Goal: Complete application form

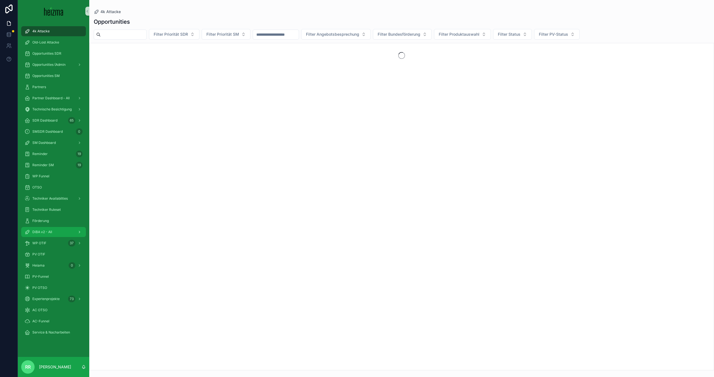
click at [48, 232] on span "DiBA v2 - All" at bounding box center [42, 232] width 20 height 4
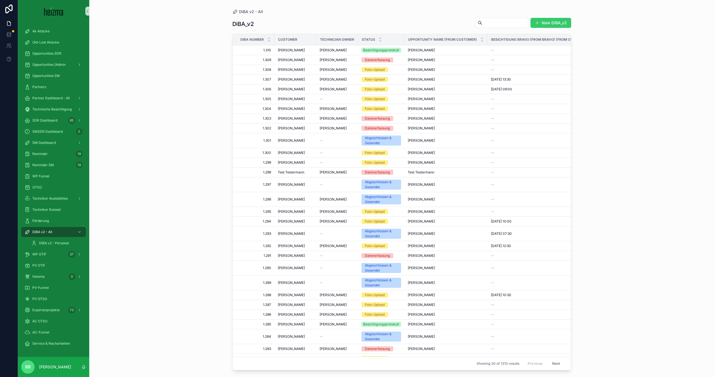
click at [547, 21] on button "New DiBA_v2" at bounding box center [550, 23] width 41 height 10
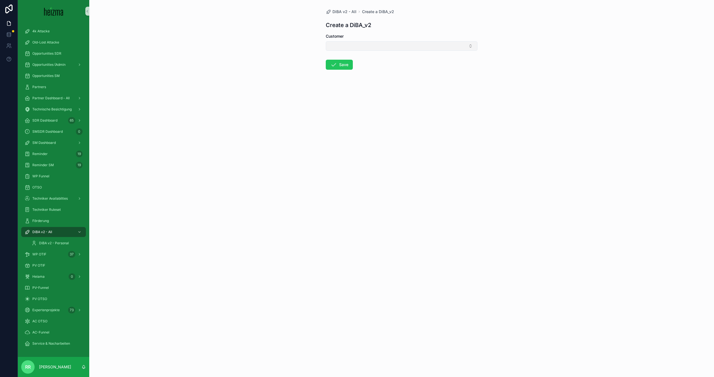
click at [377, 47] on button "Select Button" at bounding box center [402, 45] width 152 height 9
click at [373, 57] on input "scrollable content" at bounding box center [405, 57] width 138 height 10
type input "*******"
click at [356, 94] on div "[PERSON_NAME]" at bounding box center [401, 94] width 149 height 9
click at [343, 66] on button "Save" at bounding box center [339, 66] width 27 height 10
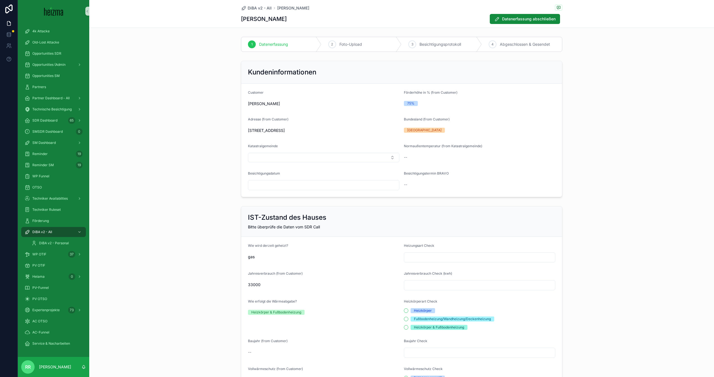
click at [310, 188] on input "scrollable content" at bounding box center [323, 185] width 151 height 8
click at [320, 199] on button "Today" at bounding box center [324, 199] width 22 height 10
type input "********"
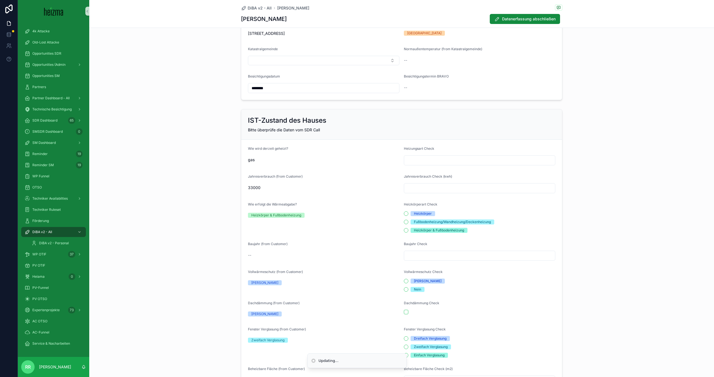
click at [433, 158] on input "scrollable content" at bounding box center [479, 160] width 151 height 8
type input "***"
click at [392, 176] on div "Jahresverbrauch (from Customer)" at bounding box center [323, 177] width 151 height 7
click at [415, 186] on input "scrollable content" at bounding box center [479, 188] width 151 height 8
type input "******"
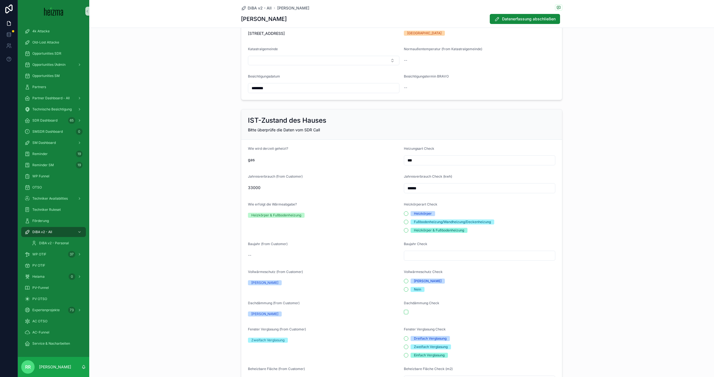
click at [346, 202] on div "Wie erfolgt die Wärmeabgabe?" at bounding box center [323, 205] width 151 height 7
click at [407, 232] on button "Heizkörper & Fußbodenheizung" at bounding box center [406, 230] width 4 height 4
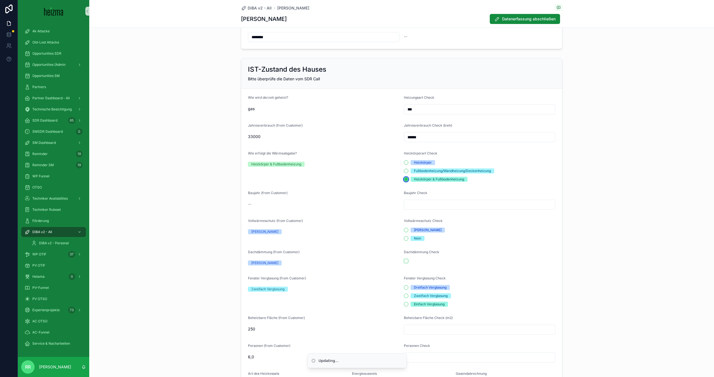
scroll to position [150, 0]
click at [430, 204] on input "scrollable content" at bounding box center [479, 203] width 151 height 8
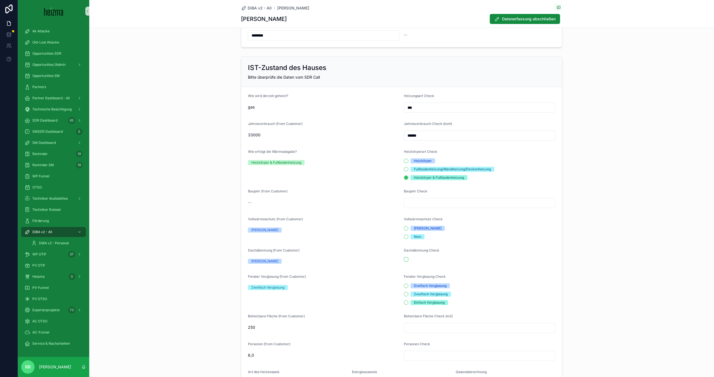
click at [368, 207] on div "Baujahr (from Customer) --" at bounding box center [323, 198] width 151 height 19
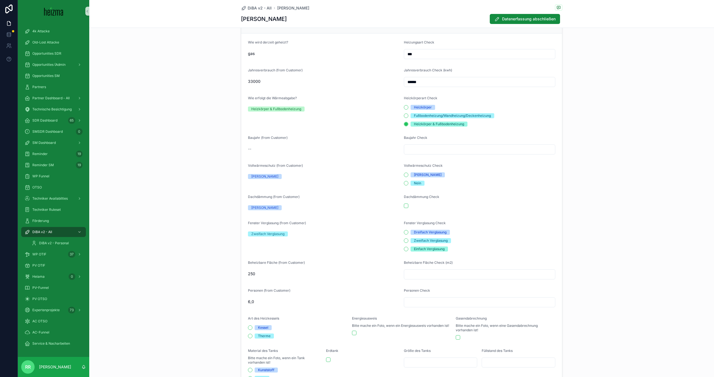
scroll to position [204, 0]
click at [406, 174] on button "Ja" at bounding box center [406, 174] width 4 height 4
click at [408, 206] on button "scrollable content" at bounding box center [406, 206] width 4 height 4
click at [408, 240] on button "Zweifach Verglasung" at bounding box center [406, 241] width 4 height 4
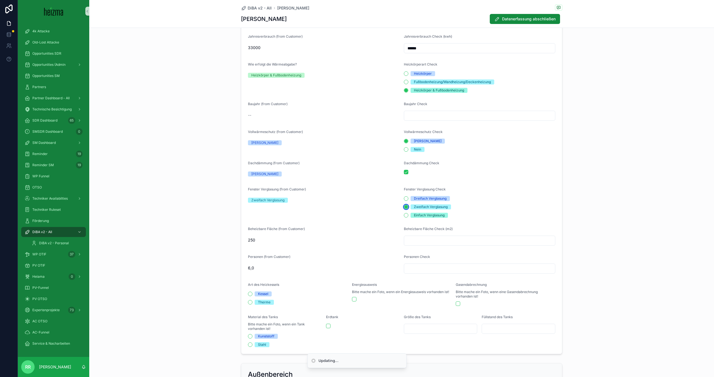
scroll to position [243, 0]
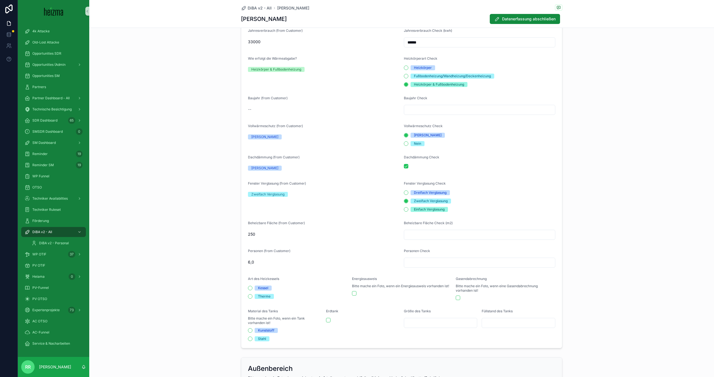
click at [418, 232] on input "scrollable content" at bounding box center [479, 235] width 151 height 8
click at [383, 221] on div "Beheizbare Fläche (from Customer)" at bounding box center [323, 224] width 151 height 7
click at [431, 231] on input "scrollable content" at bounding box center [479, 235] width 151 height 8
type input "***"
click at [429, 259] on input "scrollable content" at bounding box center [479, 263] width 151 height 8
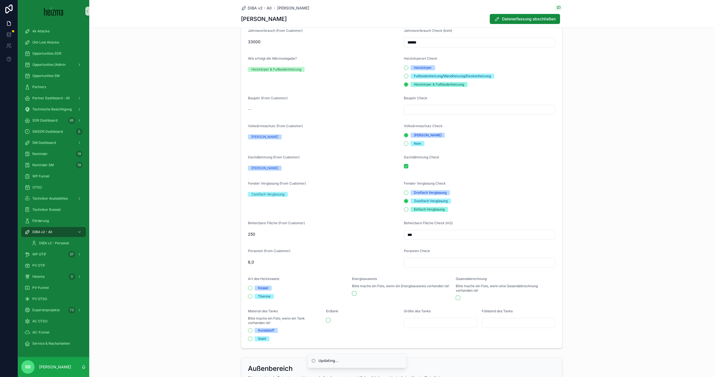
click at [386, 250] on div "Personen (from Customer)" at bounding box center [323, 252] width 151 height 7
click at [423, 266] on input "scrollable content" at bounding box center [479, 263] width 151 height 8
click at [433, 263] on input "*" at bounding box center [479, 263] width 151 height 8
click at [379, 255] on div "Personen (from Customer)" at bounding box center [323, 252] width 151 height 7
click at [410, 259] on input "**" at bounding box center [479, 263] width 151 height 8
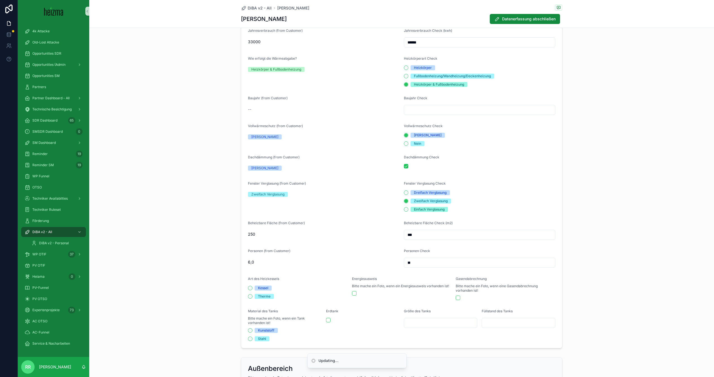
click at [410, 259] on input "**" at bounding box center [479, 263] width 151 height 8
type input "*"
click at [375, 246] on form "Wie wird derzeit geheizt? gas Heizungsart Check *** Jahresverbrauch (from Custo…" at bounding box center [401, 171] width 321 height 354
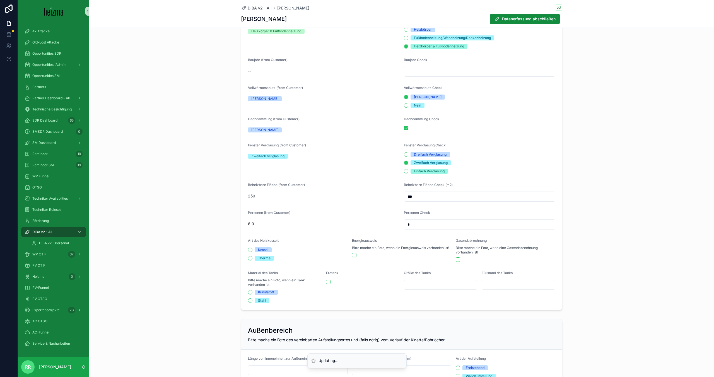
scroll to position [289, 0]
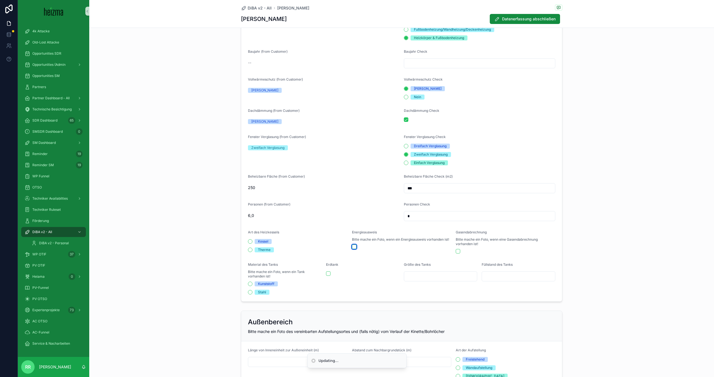
click at [355, 247] on button "scrollable content" at bounding box center [354, 247] width 4 height 4
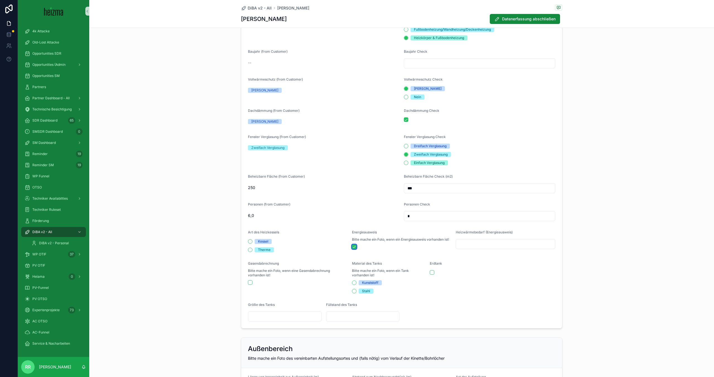
click at [356, 247] on button "scrollable content" at bounding box center [354, 247] width 4 height 4
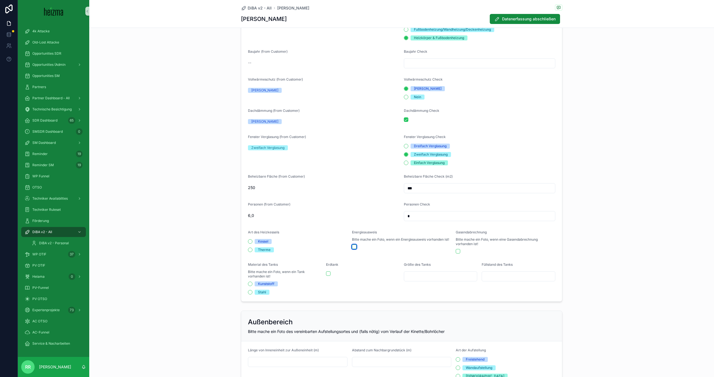
click at [356, 247] on button "scrollable content" at bounding box center [354, 247] width 4 height 4
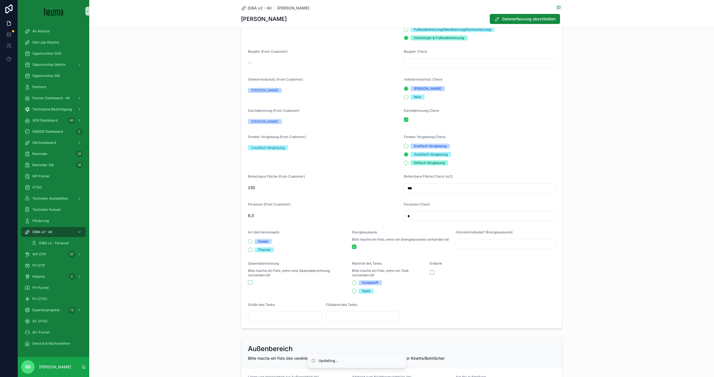
click at [457, 244] on input "scrollable content" at bounding box center [505, 244] width 99 height 8
type input "****"
click at [375, 199] on form "Wie wird derzeit geheizt? gas Heizungsart Check *** Jahresverbrauch (from Custo…" at bounding box center [401, 137] width 321 height 381
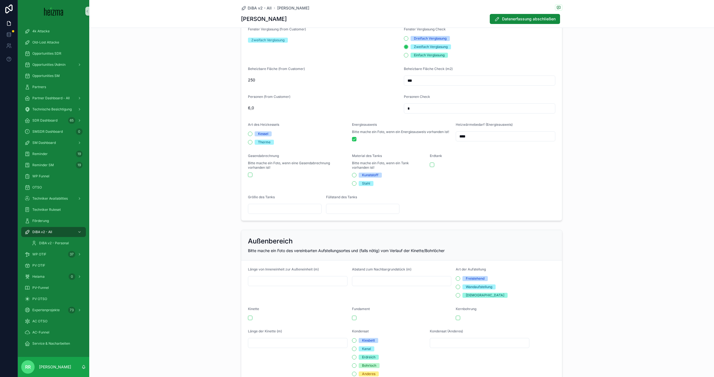
scroll to position [335, 0]
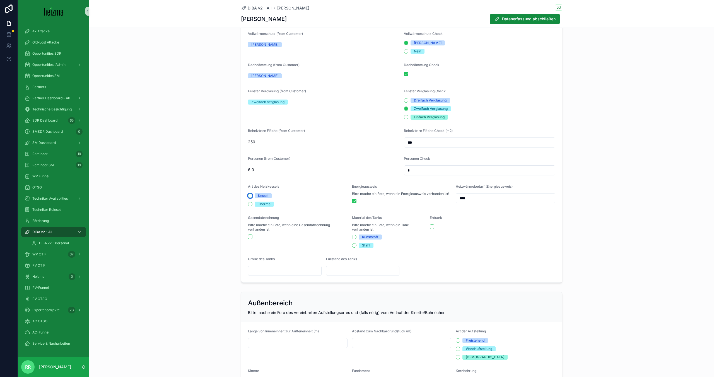
click at [249, 196] on button "Kessel" at bounding box center [250, 196] width 4 height 4
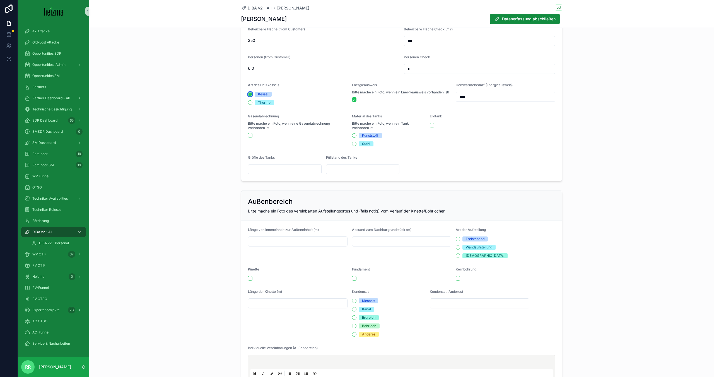
scroll to position [446, 0]
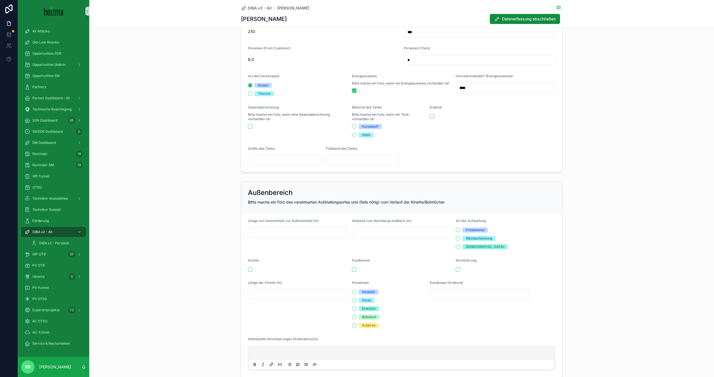
click at [288, 232] on input "scrollable content" at bounding box center [297, 233] width 99 height 8
type input "**"
click at [372, 204] on span "Bitte mache ein Foto des vereinbarten Aufstellungsortes und (falls nötig) vom V…" at bounding box center [346, 202] width 197 height 5
click at [378, 235] on input "scrollable content" at bounding box center [401, 233] width 99 height 8
type input "*"
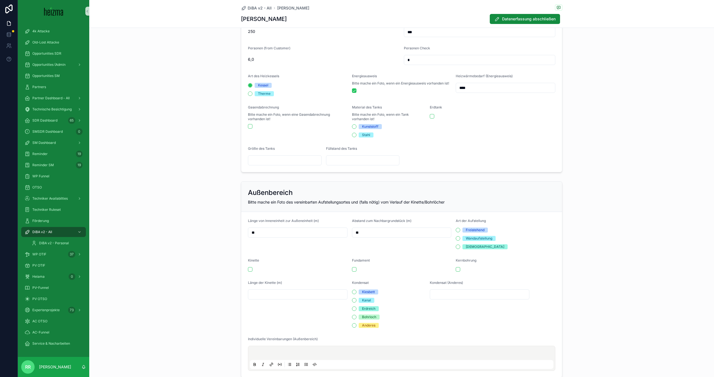
type input "**"
click at [439, 202] on span "Bitte mache ein Foto des vereinbarten Aufstellungsortes und (falls nötig) vom V…" at bounding box center [346, 202] width 197 height 5
click at [457, 237] on button "Wandaufstellung" at bounding box center [458, 238] width 4 height 4
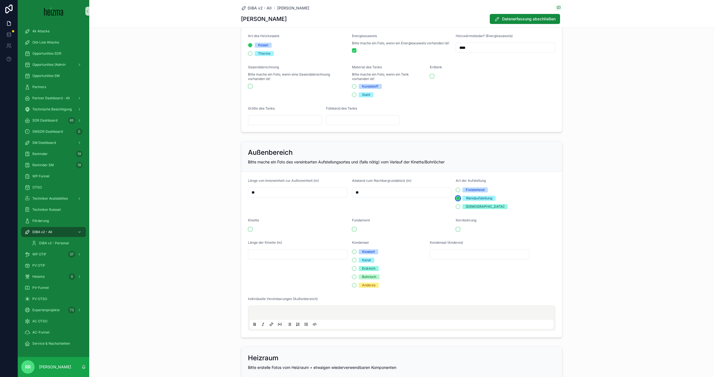
scroll to position [491, 0]
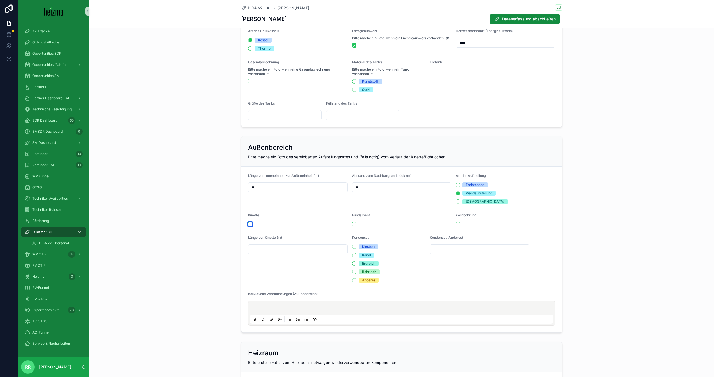
click at [250, 226] on button "scrollable content" at bounding box center [250, 224] width 4 height 4
click at [276, 250] on input "scrollable content" at bounding box center [297, 249] width 99 height 8
type input "*"
click at [293, 219] on div "Kinette" at bounding box center [298, 216] width 100 height 7
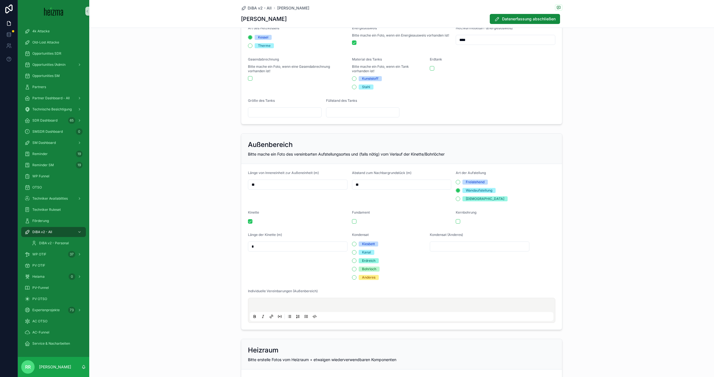
click at [458, 224] on form "Länge von Inneneinheit zur Außeneinheit (m) ** Abstand zum Nachbargrundstück (m…" at bounding box center [401, 247] width 321 height 166
click at [459, 222] on button "scrollable content" at bounding box center [458, 221] width 4 height 4
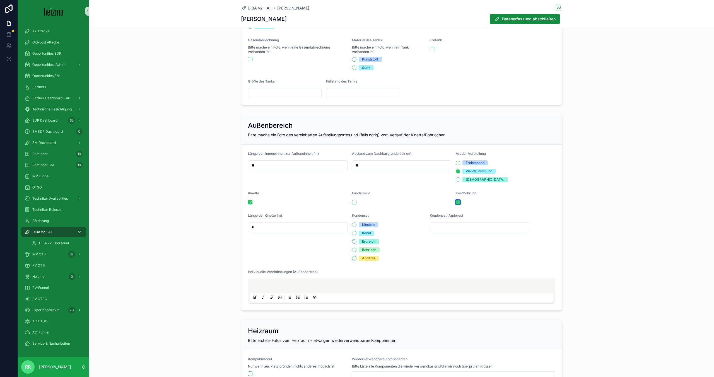
scroll to position [513, 0]
click at [355, 224] on button "Kiesbett" at bounding box center [354, 224] width 4 height 4
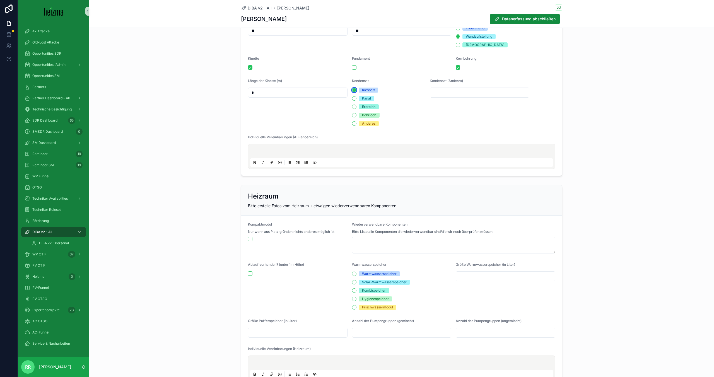
scroll to position [648, 0]
click at [301, 148] on div "scrollable content" at bounding box center [401, 156] width 303 height 21
click at [300, 151] on p "scrollable content" at bounding box center [402, 152] width 303 height 6
click at [427, 150] on p "**********" at bounding box center [402, 152] width 303 height 6
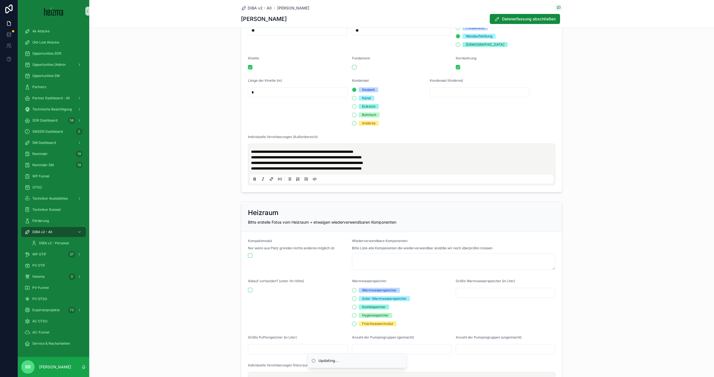
drag, startPoint x: 154, startPoint y: 176, endPoint x: 163, endPoint y: 172, distance: 9.0
click at [154, 176] on div "**********" at bounding box center [401, 86] width 625 height 218
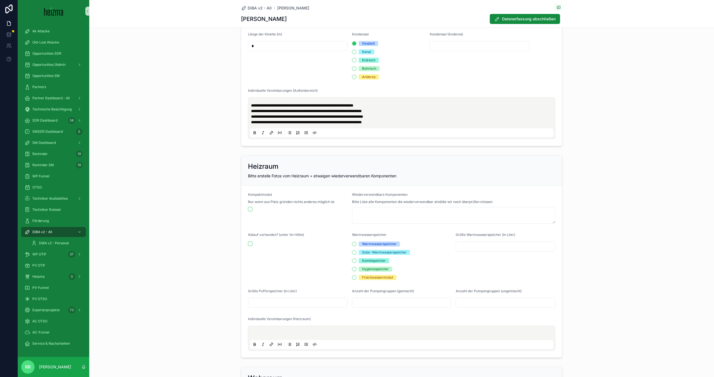
scroll to position [695, 0]
click at [251, 243] on button "scrollable content" at bounding box center [250, 243] width 4 height 4
click at [355, 243] on button "Warmwasserspeicher" at bounding box center [354, 243] width 4 height 4
click at [461, 245] on input "scrollable content" at bounding box center [505, 246] width 99 height 8
type input "***"
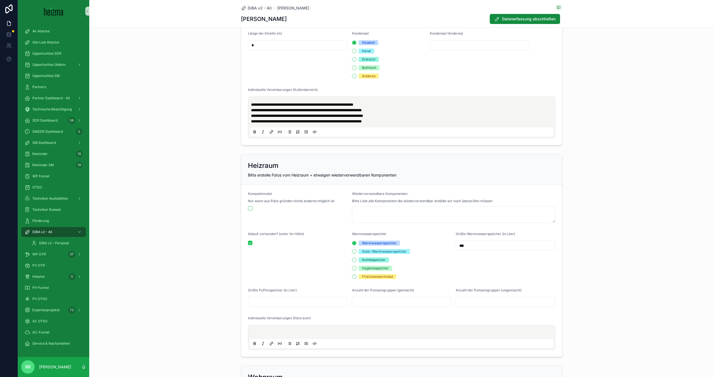
click at [436, 262] on div "Kombispeicher" at bounding box center [402, 259] width 100 height 5
click at [285, 306] on div "scrollable content" at bounding box center [298, 302] width 100 height 10
click at [288, 302] on input "scrollable content" at bounding box center [297, 302] width 99 height 8
type input "***"
click at [320, 279] on form "Kompaktmodul Nur wenn aus Platz gründen nichts anderes möglich ist Wiederverwen…" at bounding box center [401, 271] width 321 height 172
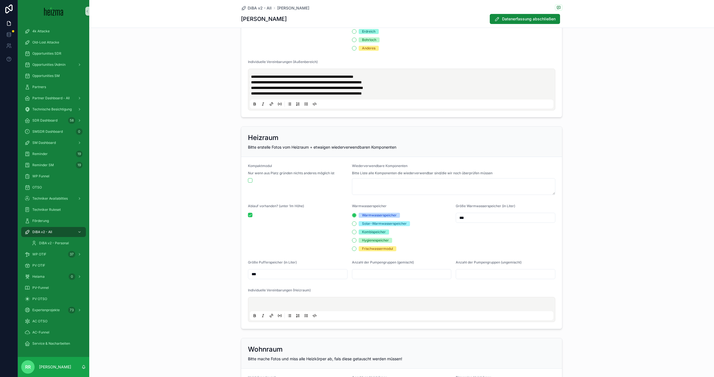
scroll to position [725, 0]
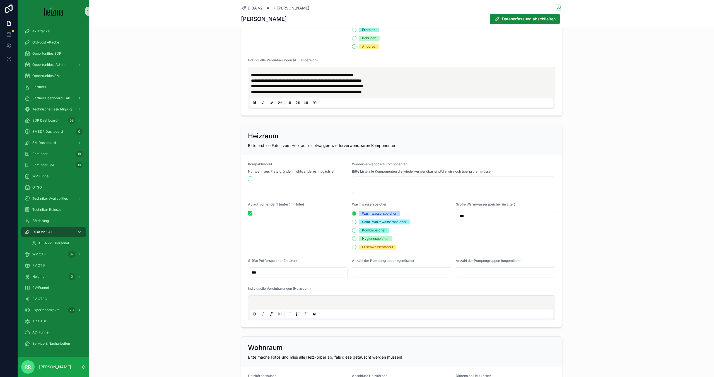
click at [373, 271] on input "scrollable content" at bounding box center [401, 273] width 99 height 8
type input "*"
click at [488, 272] on input "scrollable content" at bounding box center [505, 273] width 99 height 8
type input "*"
drag, startPoint x: 471, startPoint y: 256, endPoint x: 354, endPoint y: 289, distance: 120.6
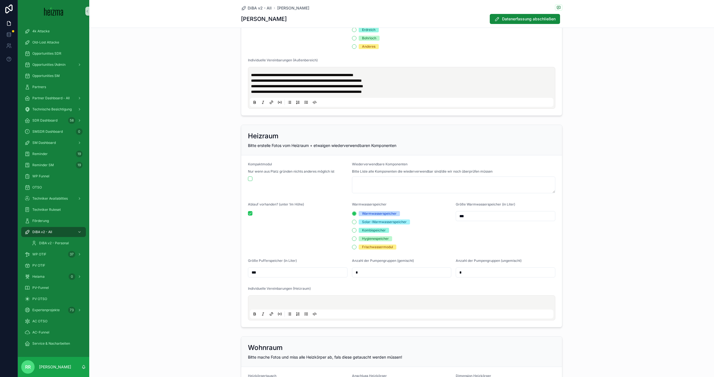
click at [470, 256] on form "Kompaktmodul Nur wenn aus Platz gründen nichts anderes möglich ist Wiederverwen…" at bounding box center [401, 241] width 321 height 172
click at [305, 305] on p "scrollable content" at bounding box center [402, 304] width 303 height 6
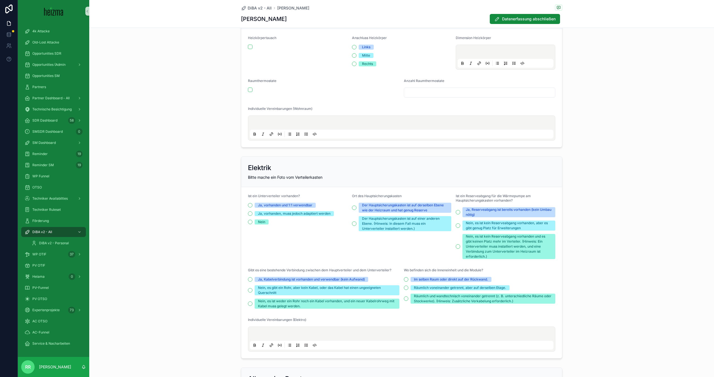
scroll to position [1063, 0]
click at [251, 221] on button "Nein" at bounding box center [250, 221] width 4 height 4
click at [353, 221] on button "Der Hauptsicherungskasten ist auf einer anderen Ebene. (Hinweis: In diesem Fall…" at bounding box center [354, 223] width 4 height 4
click at [458, 227] on button "Nein, es ist kein Reserveabgang vorhanden, aber es gibt genug Platz für Erweite…" at bounding box center [458, 225] width 4 height 4
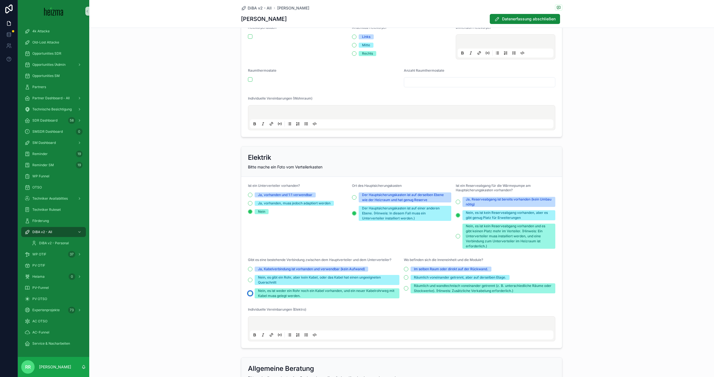
click at [250, 292] on button "Nein, es ist weder ein Rohr noch ein Kabel vorhanden, und ein neuer Kabelrohrwe…" at bounding box center [250, 293] width 4 height 4
click at [406, 269] on button "Im selben Raum oder direkt auf der Rückwand." at bounding box center [406, 269] width 4 height 4
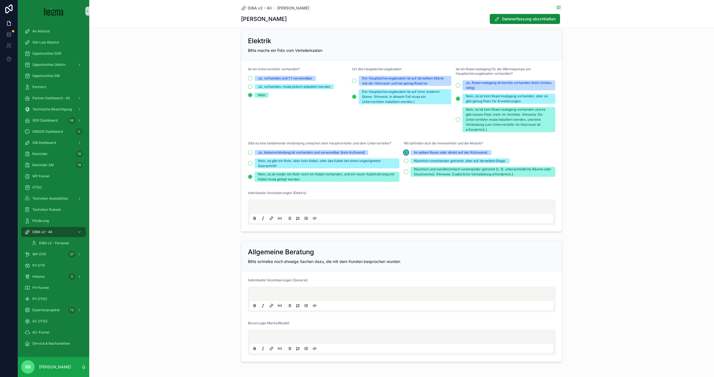
scroll to position [1212, 0]
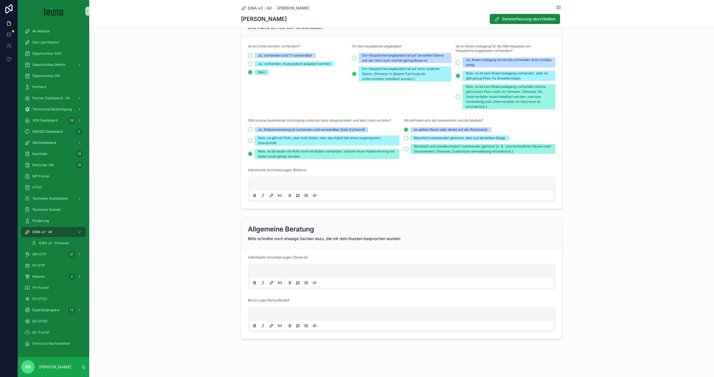
click at [273, 267] on div "scrollable content" at bounding box center [401, 276] width 303 height 21
click at [280, 268] on div "scrollable content" at bounding box center [401, 276] width 303 height 21
click at [278, 273] on p "scrollable content" at bounding box center [402, 272] width 303 height 6
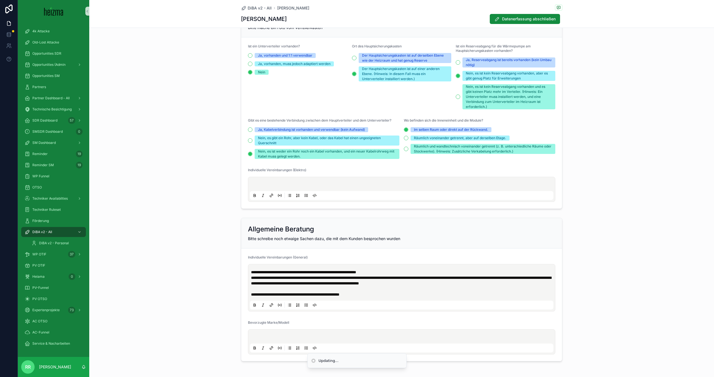
click at [306, 295] on span "**********" at bounding box center [295, 295] width 88 height 4
drag, startPoint x: 315, startPoint y: 293, endPoint x: 305, endPoint y: 294, distance: 10.1
click at [305, 294] on span "**********" at bounding box center [295, 295] width 88 height 4
click at [382, 293] on p "**********" at bounding box center [402, 295] width 303 height 6
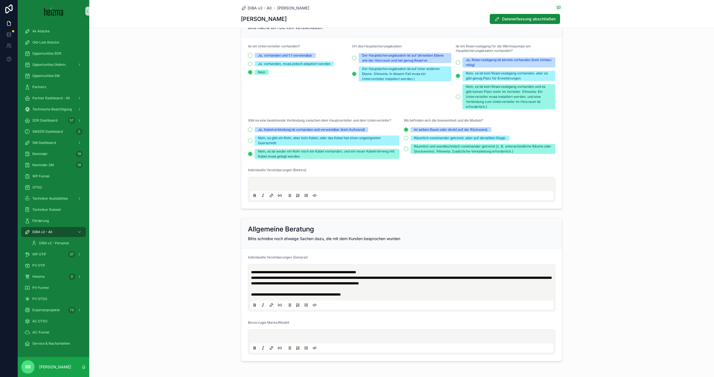
click at [341, 293] on span "**********" at bounding box center [296, 295] width 90 height 4
click at [196, 312] on div "**********" at bounding box center [401, 290] width 625 height 148
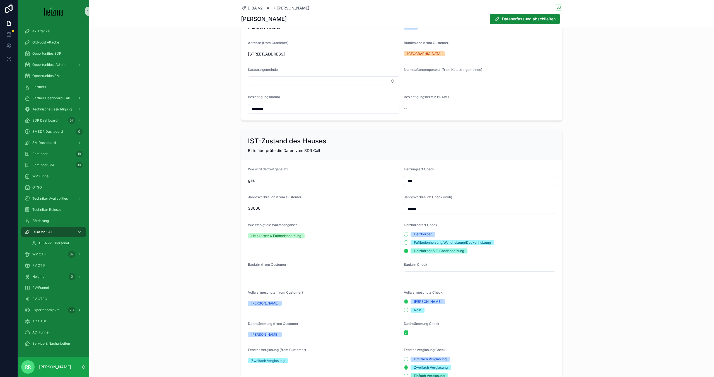
scroll to position [0, 0]
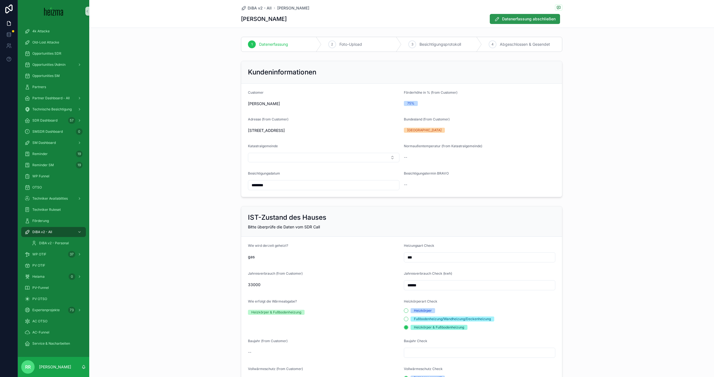
click at [506, 17] on span "Datenerfassung abschließen" at bounding box center [529, 19] width 54 height 6
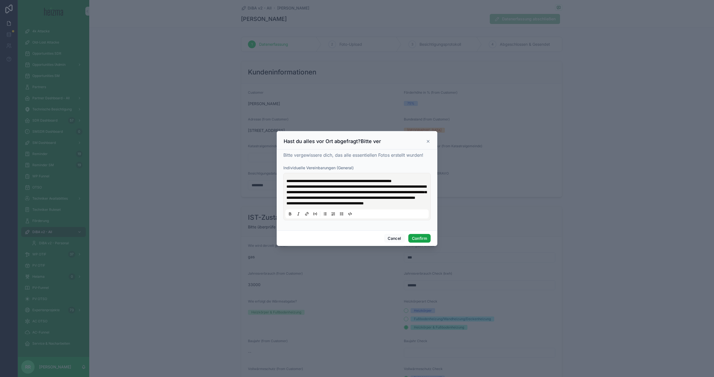
drag, startPoint x: 420, startPoint y: 245, endPoint x: 441, endPoint y: 201, distance: 48.3
click at [441, 201] on div "**********" at bounding box center [357, 188] width 714 height 377
click at [420, 243] on button "Confirm" at bounding box center [419, 238] width 22 height 9
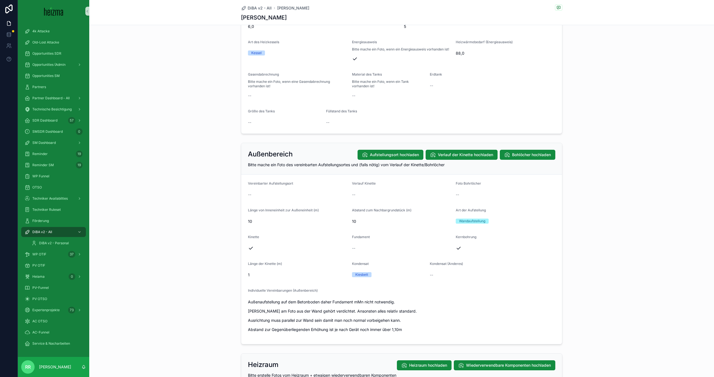
scroll to position [548, 0]
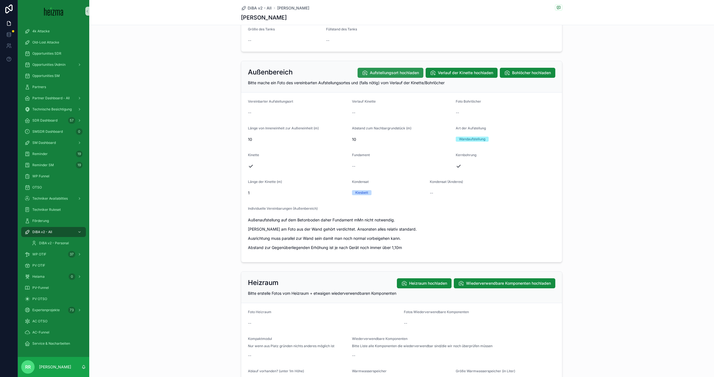
click at [387, 75] on span "Aufstellungsort hochladen" at bounding box center [394, 73] width 49 height 6
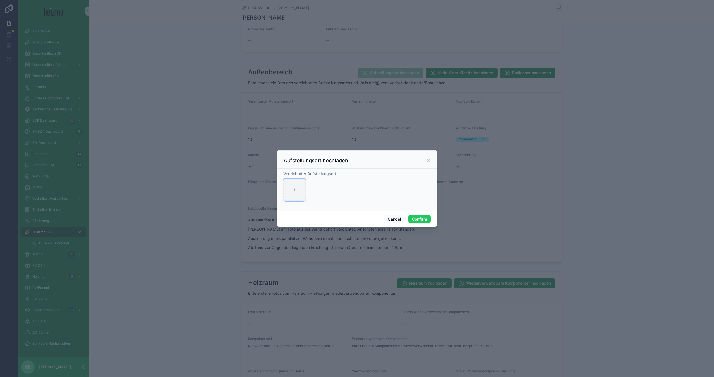
click at [295, 185] on div at bounding box center [294, 190] width 22 height 22
type input "**********"
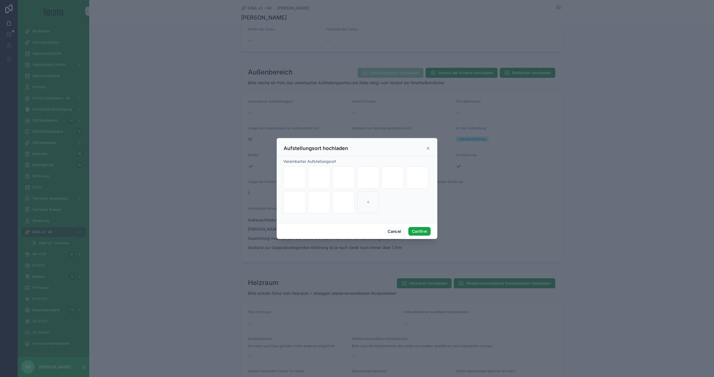
click at [420, 229] on button "Confirm" at bounding box center [419, 231] width 22 height 9
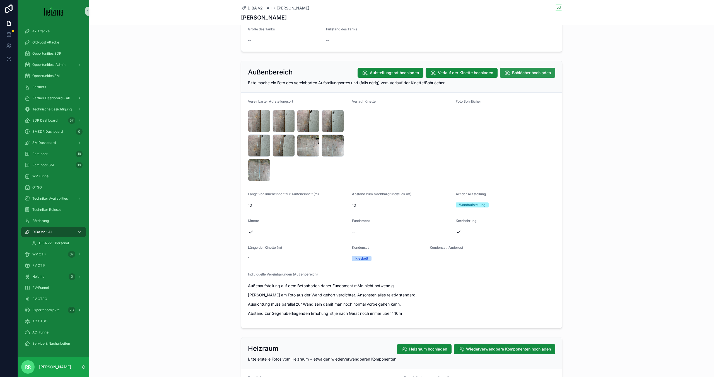
click at [526, 74] on span "Bohlöcher hochladen" at bounding box center [531, 73] width 39 height 6
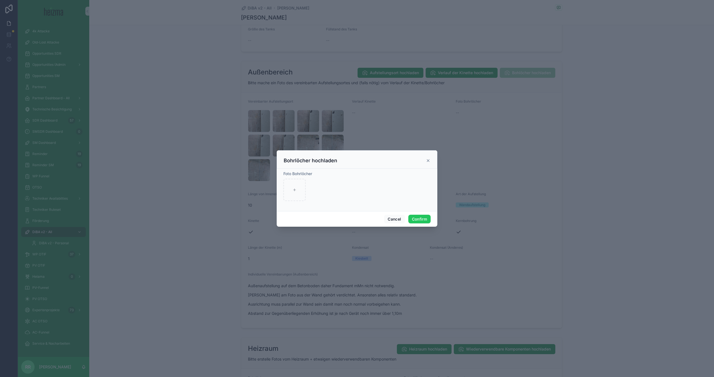
click at [310, 189] on div at bounding box center [356, 190] width 147 height 22
click at [300, 190] on div at bounding box center [294, 190] width 22 height 22
type input "**********"
click at [317, 192] on icon at bounding box center [319, 190] width 4 height 4
type input "**********"
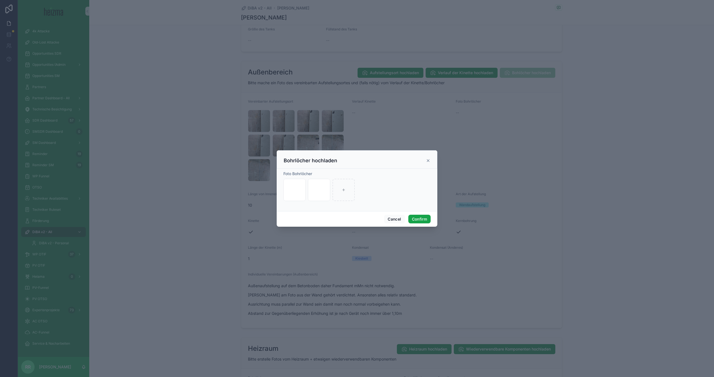
click at [421, 219] on button "Confirm" at bounding box center [419, 219] width 22 height 9
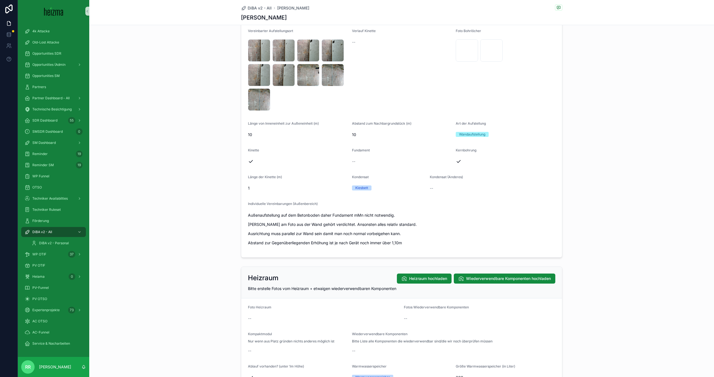
scroll to position [619, 0]
click at [420, 283] on button "Heizraum hochladen" at bounding box center [424, 278] width 55 height 10
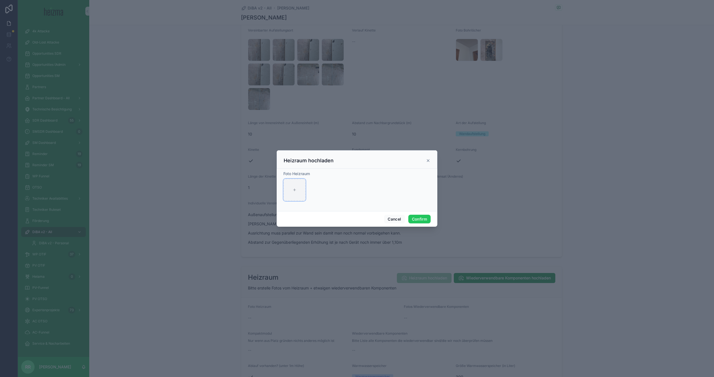
click at [293, 189] on icon at bounding box center [295, 190] width 4 height 4
click at [290, 186] on div at bounding box center [294, 190] width 22 height 22
type input "**********"
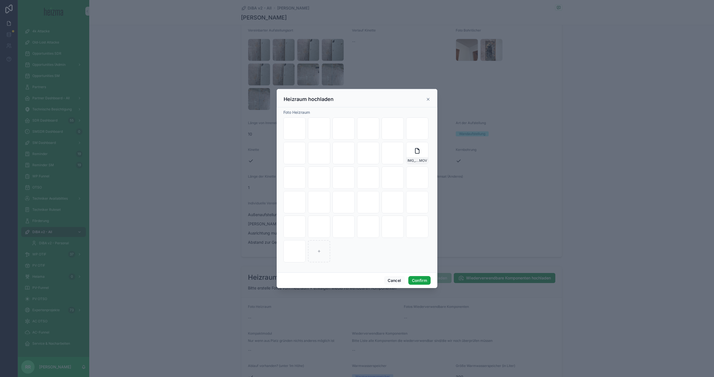
click at [412, 280] on button "Confirm" at bounding box center [419, 280] width 22 height 9
click at [421, 279] on span "Confirm" at bounding box center [419, 280] width 22 height 9
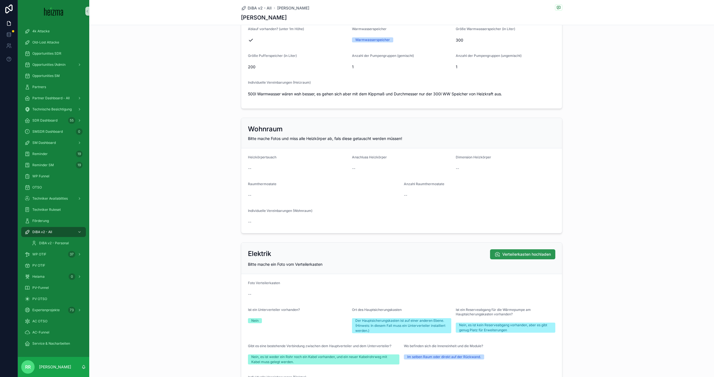
scroll to position [1098, 0]
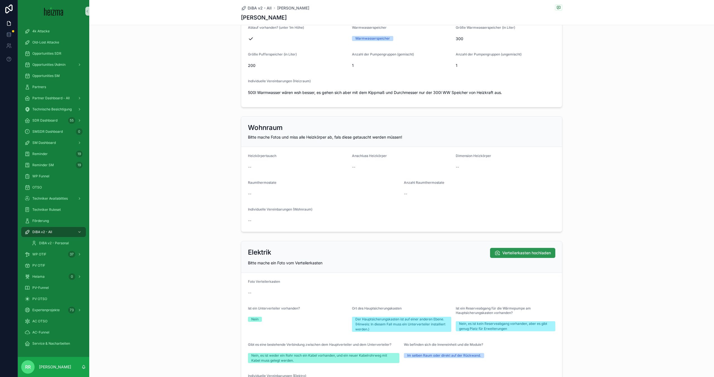
click at [497, 254] on icon "scrollable content" at bounding box center [497, 253] width 6 height 6
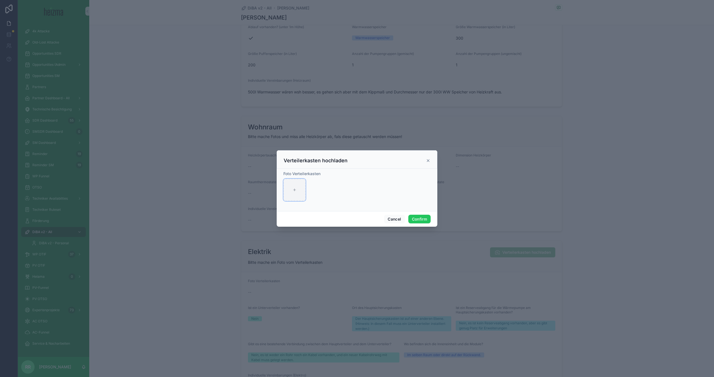
click at [288, 192] on div at bounding box center [294, 190] width 22 height 22
type input "**********"
click at [416, 219] on button "Confirm" at bounding box center [419, 219] width 22 height 9
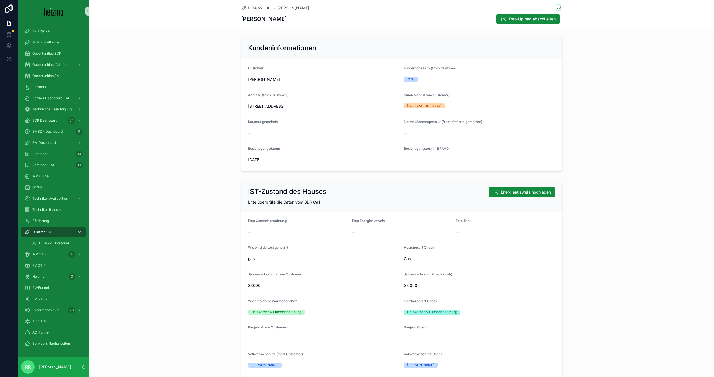
scroll to position [0, 0]
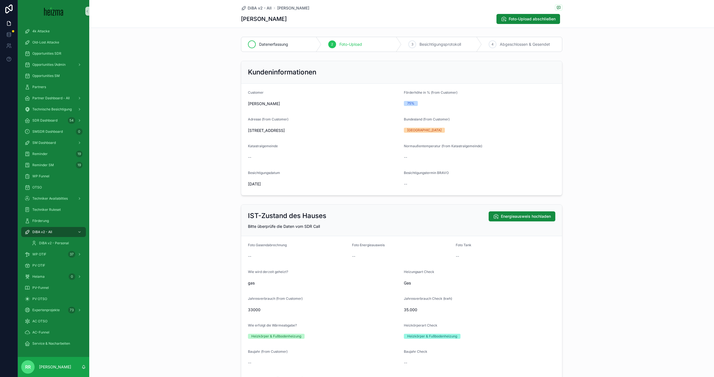
click at [269, 43] on span "Datenerfassung" at bounding box center [273, 45] width 29 height 6
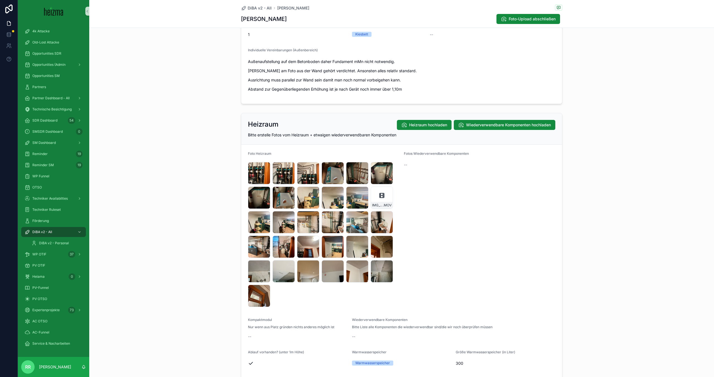
scroll to position [1229, 0]
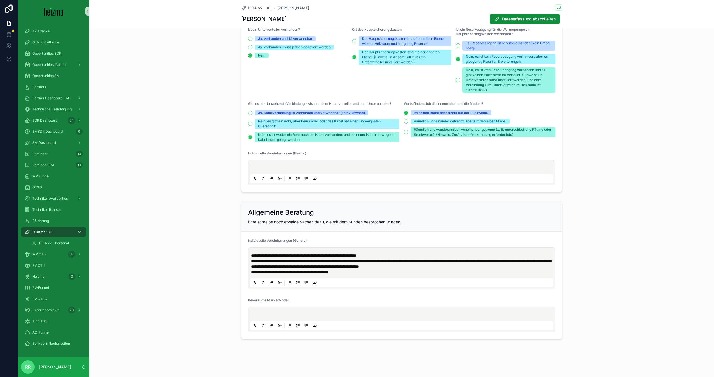
click at [366, 272] on p "**********" at bounding box center [402, 272] width 303 height 6
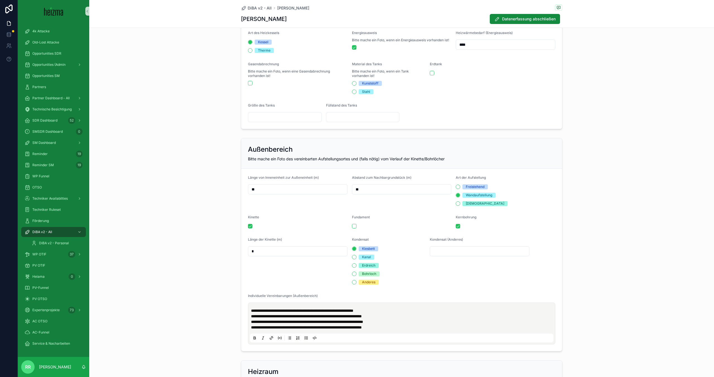
scroll to position [343, 0]
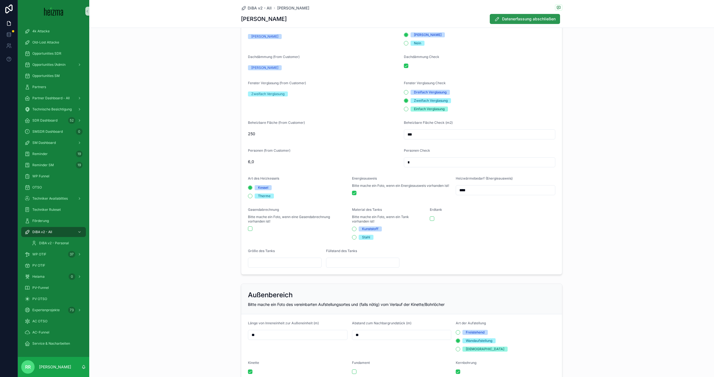
click at [544, 20] on span "Datenerfassung abschließen" at bounding box center [529, 19] width 54 height 6
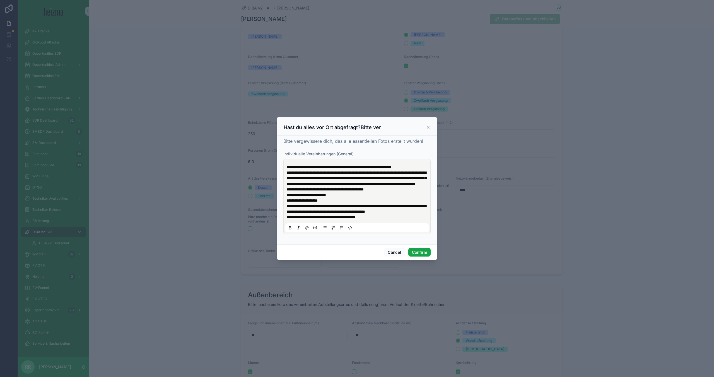
click at [417, 257] on button "Confirm" at bounding box center [419, 252] width 22 height 9
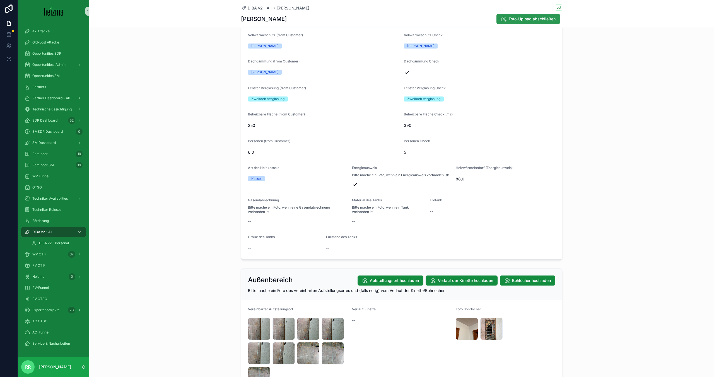
click at [553, 19] on span "Foto-Upload abschließen" at bounding box center [532, 19] width 47 height 6
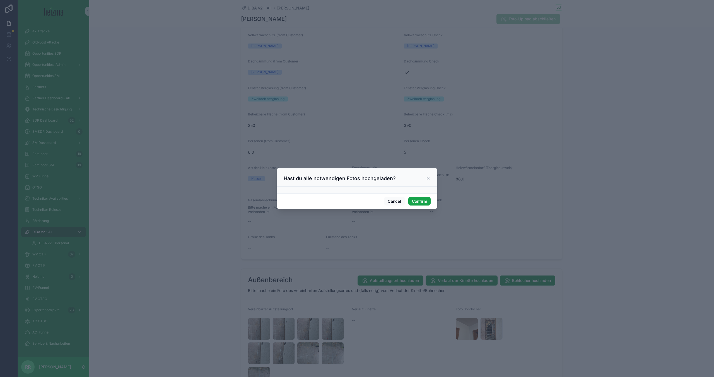
click at [422, 201] on button "Confirm" at bounding box center [419, 201] width 22 height 9
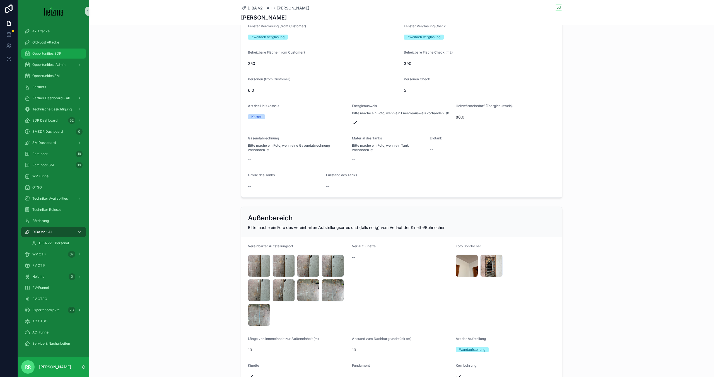
scroll to position [0, 0]
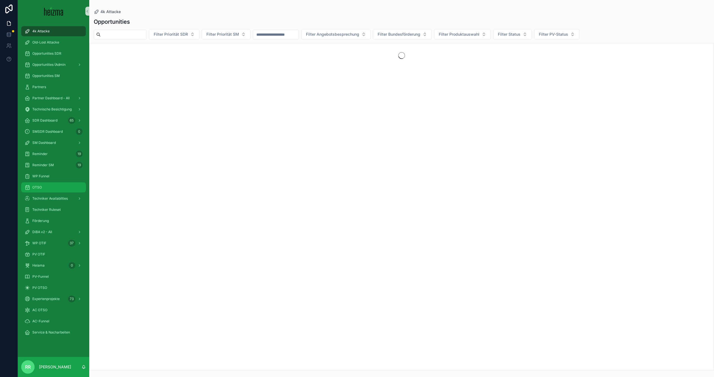
click at [58, 186] on div "OTSO" at bounding box center [54, 187] width 58 height 9
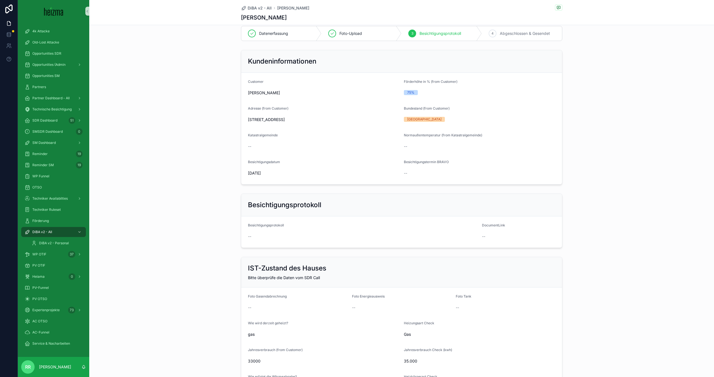
scroll to position [9, 0]
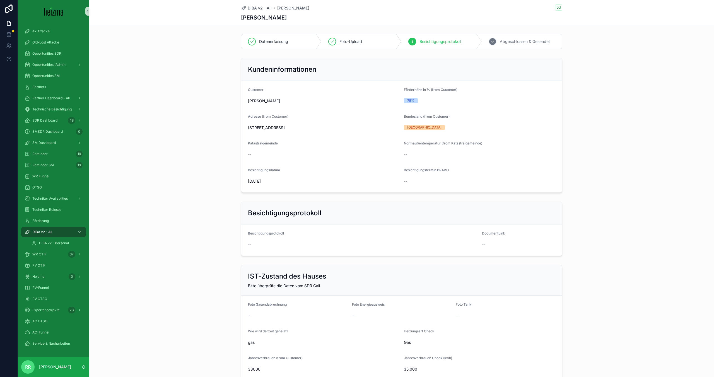
click at [518, 42] on span "Abgeschlossen & Gesendet" at bounding box center [525, 42] width 50 height 6
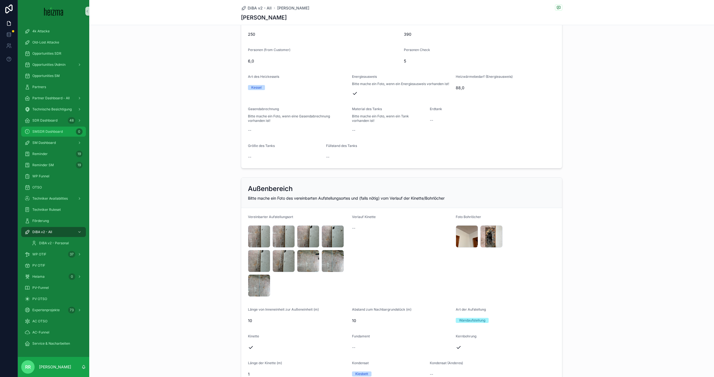
scroll to position [494, 0]
click at [265, 238] on div "IMG_5069 .JPG" at bounding box center [259, 236] width 22 height 22
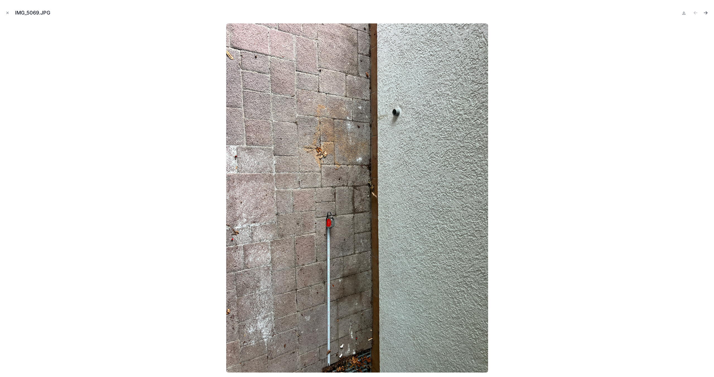
click at [704, 10] on icon "Next file" at bounding box center [706, 13] width 6 height 6
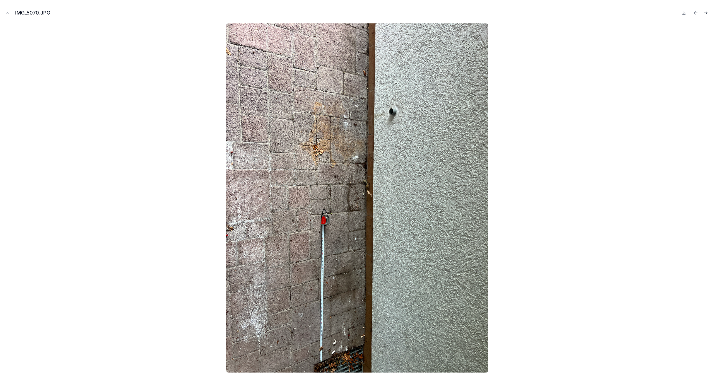
click at [707, 13] on icon "Next file" at bounding box center [706, 13] width 1 height 1
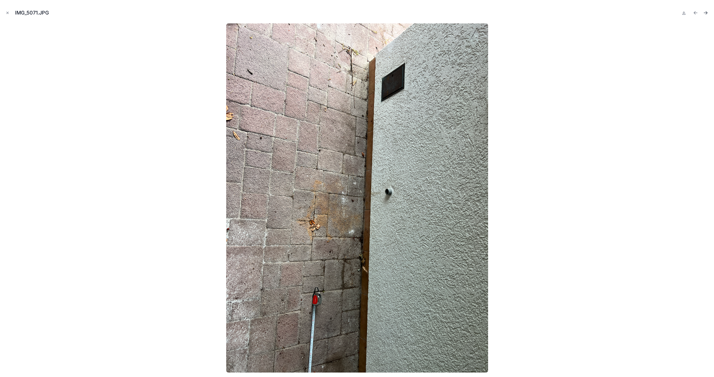
click at [706, 11] on icon "Next file" at bounding box center [706, 13] width 6 height 6
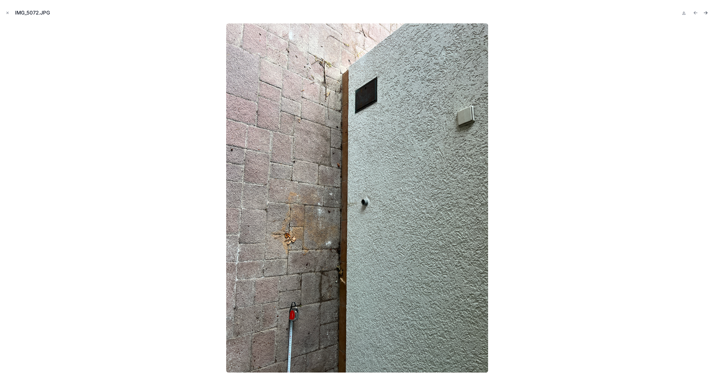
click at [706, 12] on icon "Next file" at bounding box center [706, 13] width 6 height 6
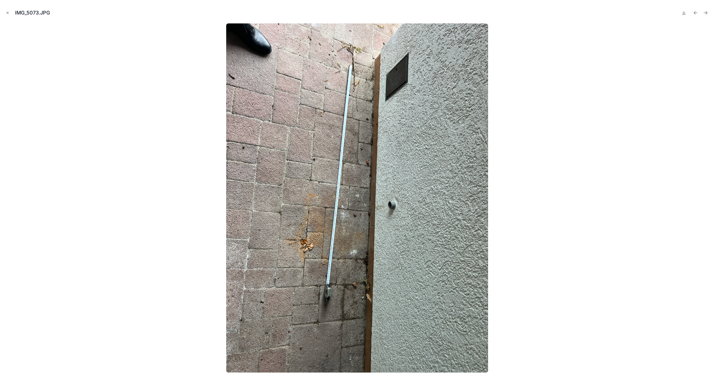
click at [706, 12] on icon "Next file" at bounding box center [706, 13] width 6 height 6
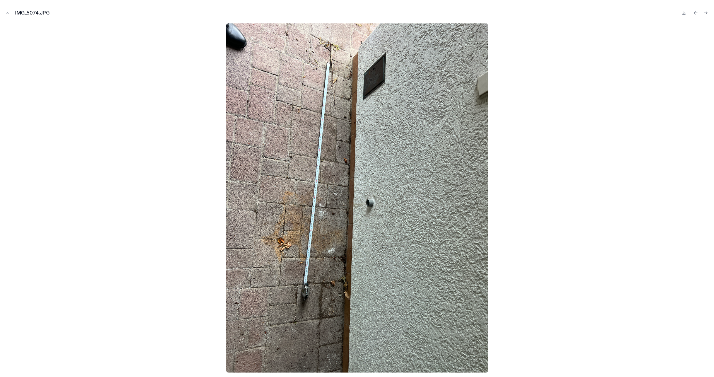
click at [706, 12] on icon "Next file" at bounding box center [706, 13] width 6 height 6
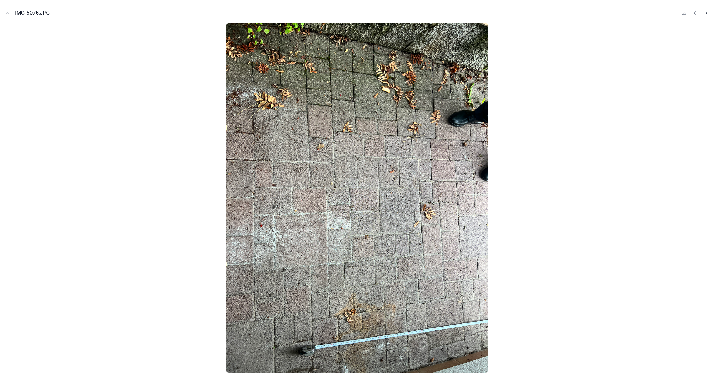
click at [707, 14] on icon "Next file" at bounding box center [706, 13] width 6 height 6
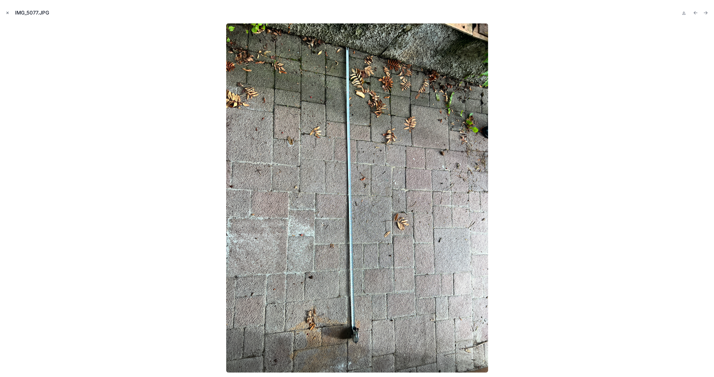
click at [6, 12] on icon "Close modal" at bounding box center [8, 13] width 4 height 4
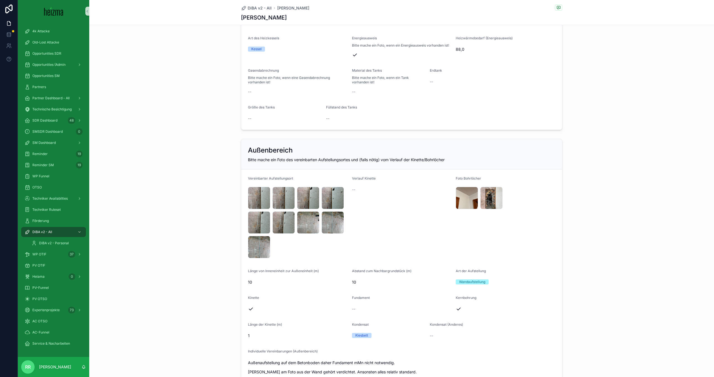
scroll to position [533, 0]
click at [487, 203] on span "IMG_5075" at bounding box center [488, 205] width 12 height 4
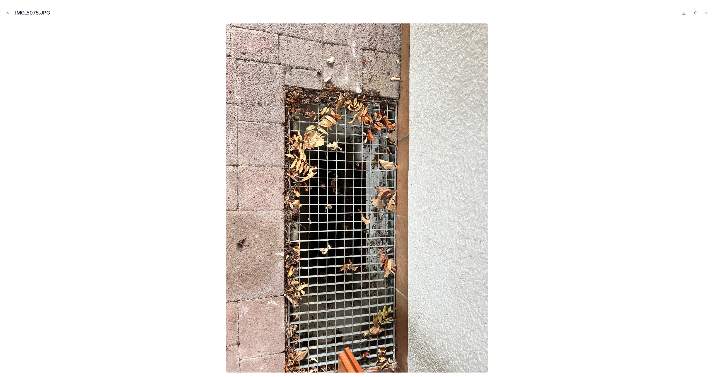
click at [8, 13] on icon "Close modal" at bounding box center [8, 13] width 4 height 4
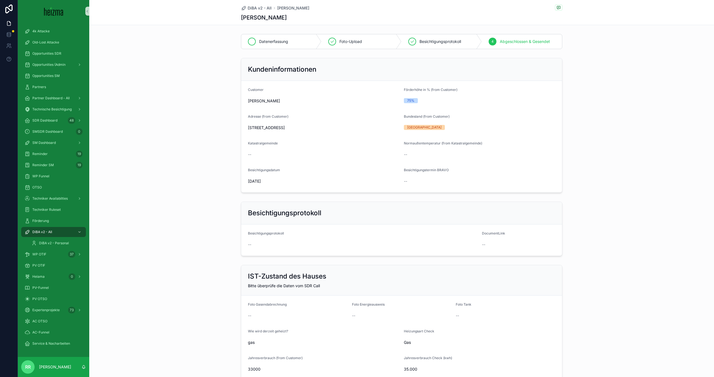
click at [269, 42] on span "Datenerfassung" at bounding box center [273, 42] width 29 height 6
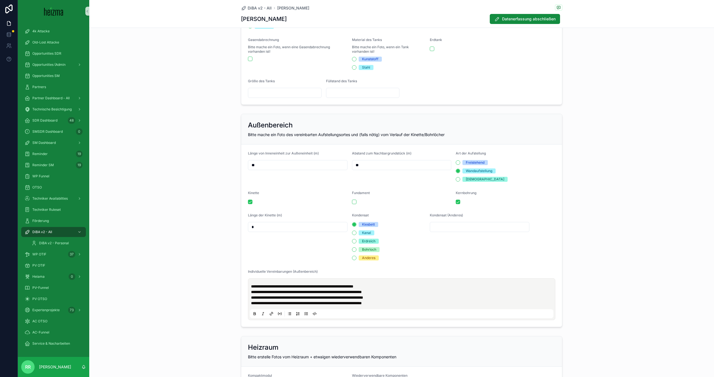
scroll to position [516, 0]
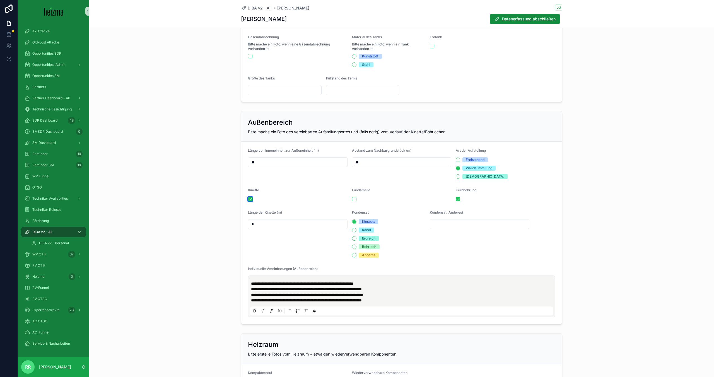
click at [252, 197] on button "scrollable content" at bounding box center [250, 199] width 4 height 4
click at [260, 226] on input "*" at bounding box center [297, 224] width 99 height 8
type input "*"
click at [179, 184] on div "**********" at bounding box center [401, 218] width 625 height 218
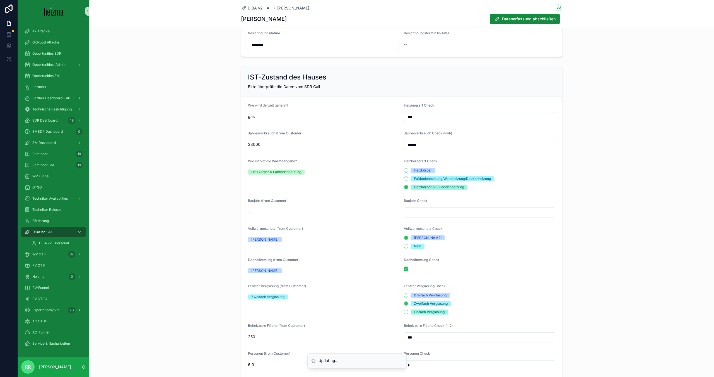
scroll to position [0, 0]
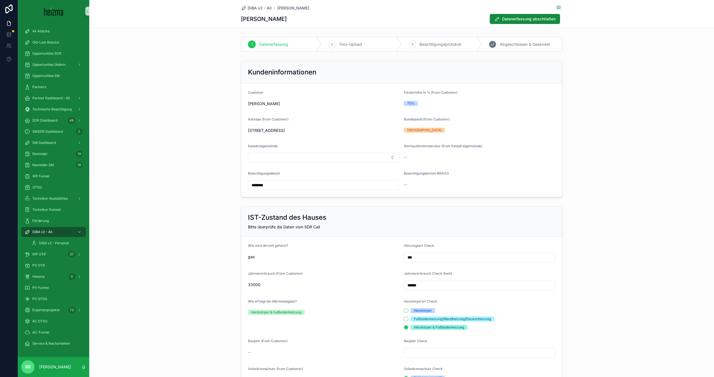
click at [500, 41] on div "4 Abgeschlossen & Gesendet" at bounding box center [522, 44] width 80 height 15
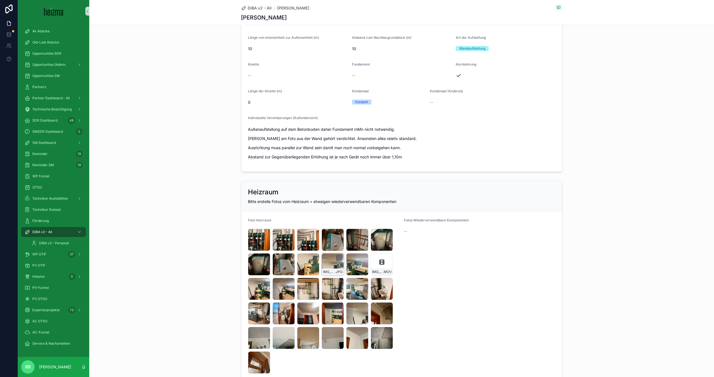
scroll to position [798, 0]
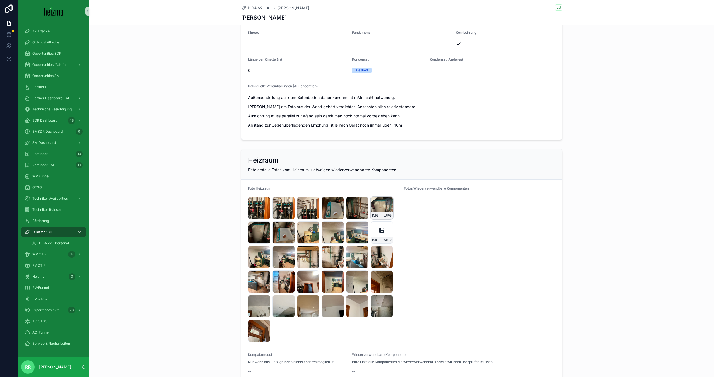
click at [378, 211] on div "IMG_5042 .JPG" at bounding box center [382, 208] width 22 height 22
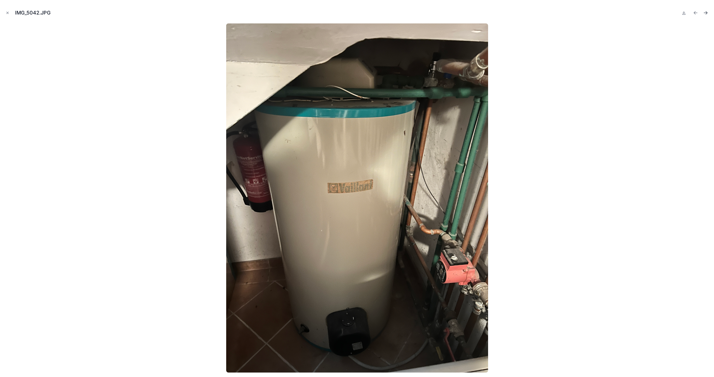
click at [704, 13] on icon "Next file" at bounding box center [706, 13] width 6 height 6
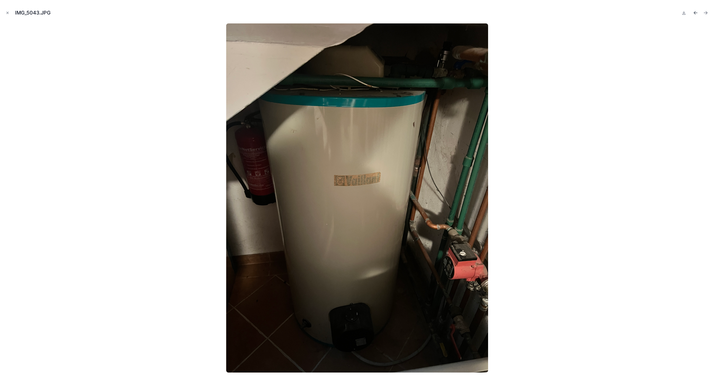
click at [694, 13] on icon "Previous file" at bounding box center [694, 13] width 1 height 1
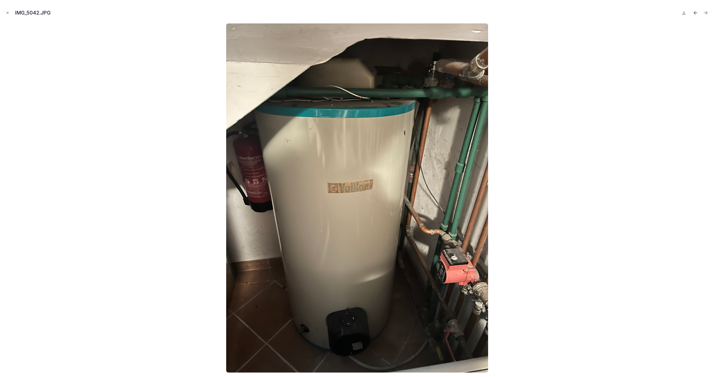
click at [695, 13] on icon "Previous file" at bounding box center [695, 13] width 3 height 0
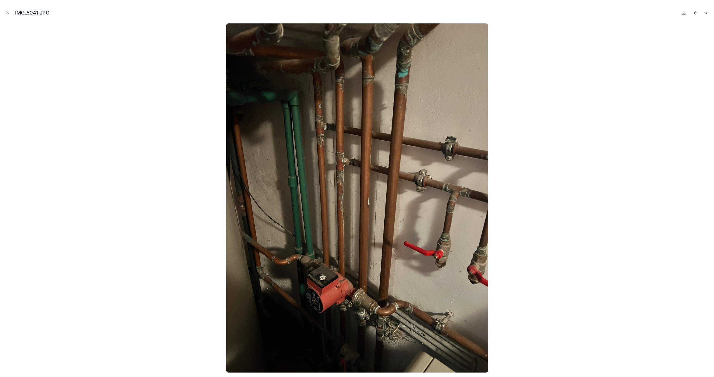
click at [694, 13] on icon "Previous file" at bounding box center [696, 13] width 6 height 6
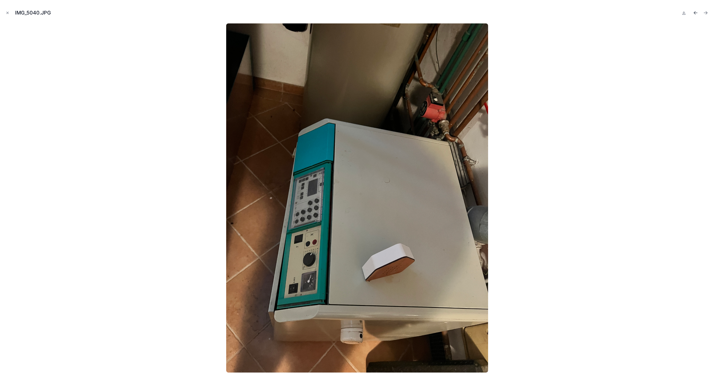
click at [695, 13] on icon "Previous file" at bounding box center [694, 13] width 1 height 1
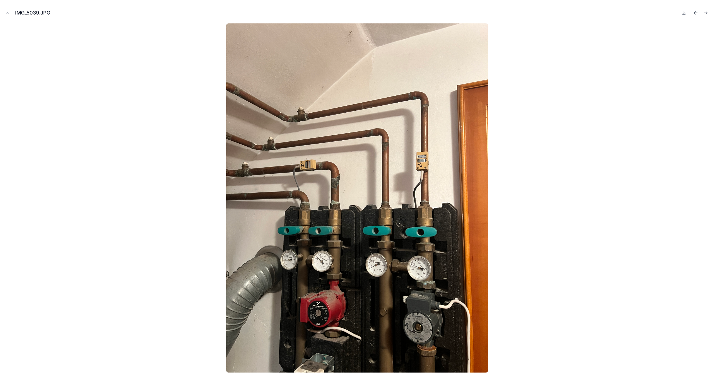
click at [695, 12] on icon "Previous file" at bounding box center [696, 13] width 6 height 6
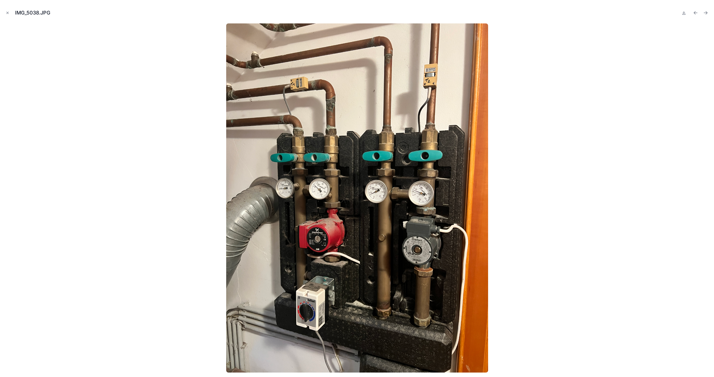
click at [695, 12] on icon "Previous file" at bounding box center [696, 13] width 6 height 6
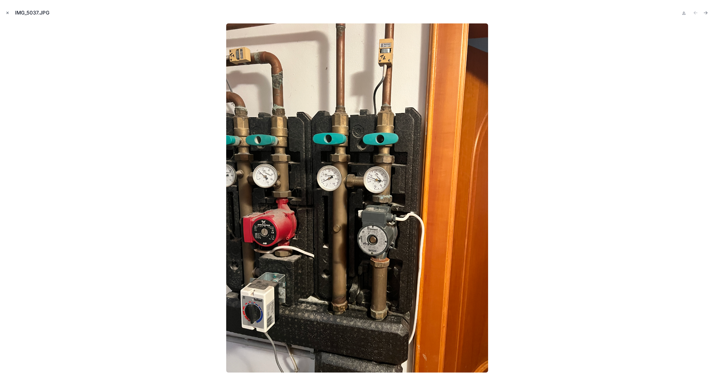
click at [8, 12] on icon "Close modal" at bounding box center [8, 13] width 4 height 4
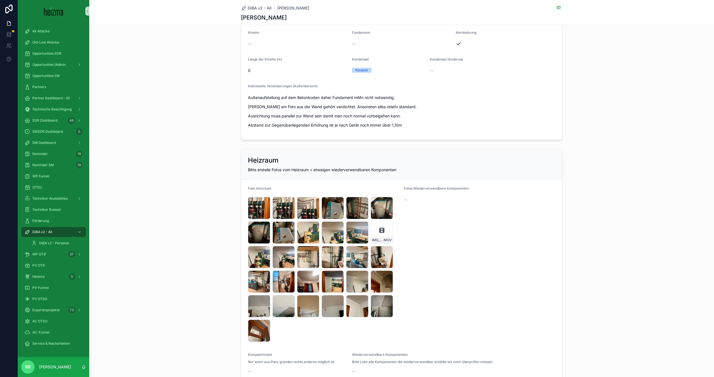
scroll to position [821, 0]
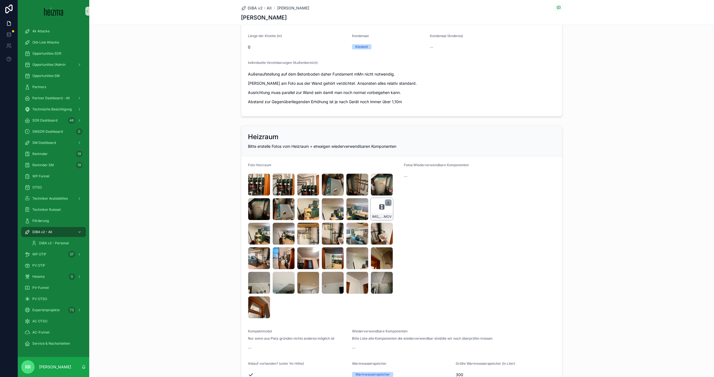
click at [389, 202] on icon "scrollable content" at bounding box center [388, 203] width 4 height 4
click at [289, 236] on div "IMG_5053 .JPG" at bounding box center [283, 234] width 22 height 22
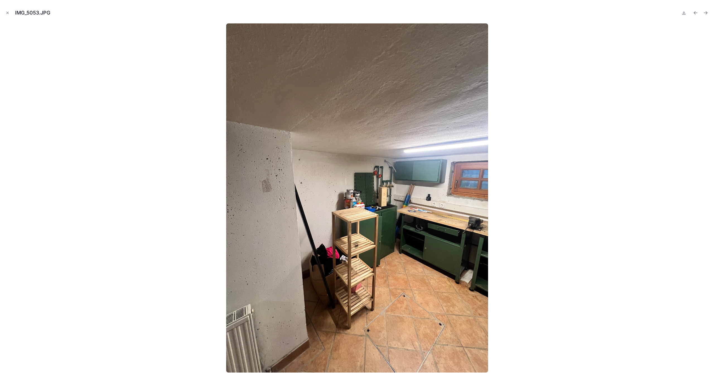
click at [287, 236] on img at bounding box center [357, 197] width 262 height 349
click at [6, 13] on icon "Close modal" at bounding box center [8, 13] width 4 height 4
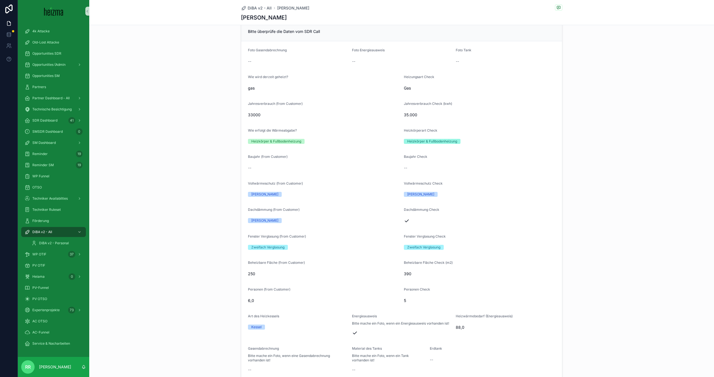
scroll to position [255, 0]
drag, startPoint x: 399, startPoint y: 274, endPoint x: 455, endPoint y: 276, distance: 55.5
click at [455, 276] on form "Foto Gasendabrechnung -- Foto Energieausweis -- Foto Tank -- Wie wird derzeit g…" at bounding box center [401, 224] width 321 height 366
click at [401, 273] on form "Foto Gasendabrechnung -- Foto Energieausweis -- Foto Tank -- Wie wird derzeit g…" at bounding box center [401, 224] width 321 height 366
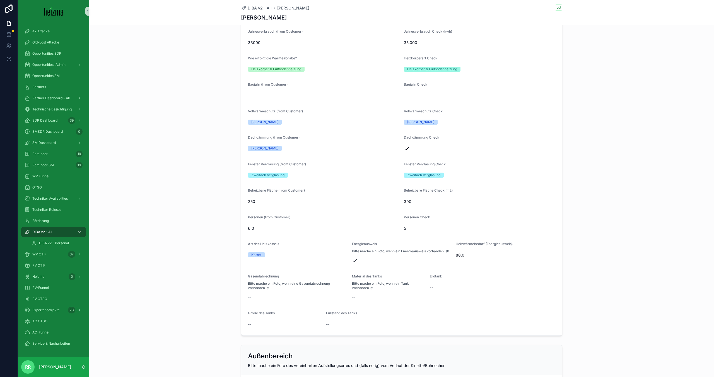
scroll to position [0, 0]
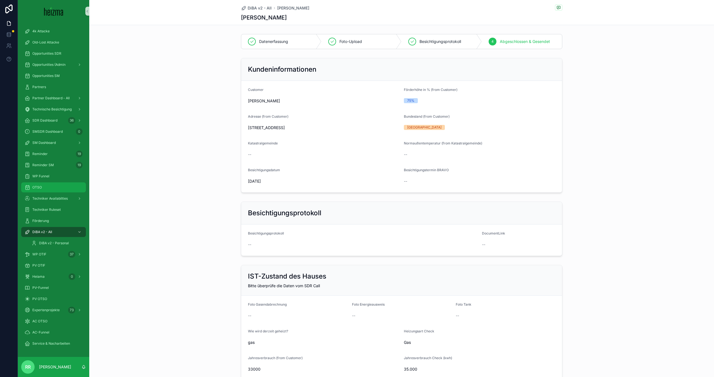
click at [52, 191] on div "OTSO" at bounding box center [54, 187] width 58 height 9
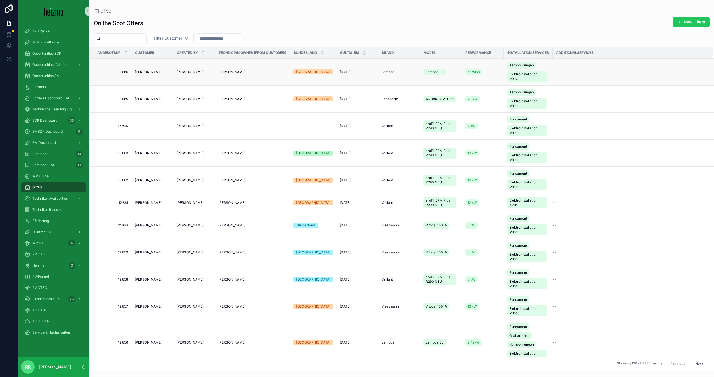
click at [151, 66] on td "[PERSON_NAME]" at bounding box center [152, 72] width 42 height 27
click at [149, 74] on td "[PERSON_NAME]" at bounding box center [152, 72] width 42 height 27
click at [153, 69] on td "[PERSON_NAME]" at bounding box center [152, 72] width 42 height 27
click at [151, 71] on span "[PERSON_NAME]" at bounding box center [148, 72] width 27 height 4
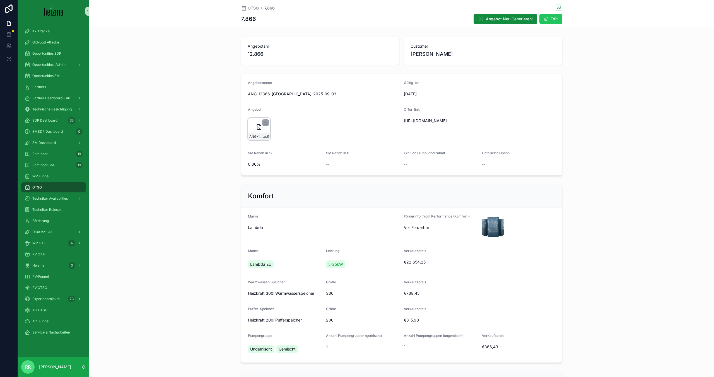
click at [254, 133] on div "ANG-12866-SEYR-2025-09-03 .pdf" at bounding box center [259, 129] width 22 height 22
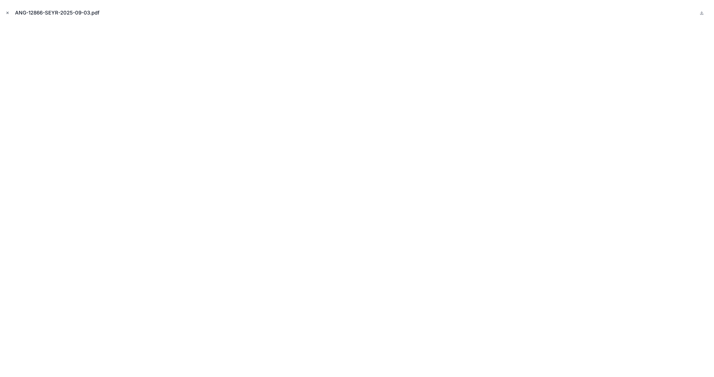
click at [8, 14] on icon "Close modal" at bounding box center [8, 13] width 4 height 4
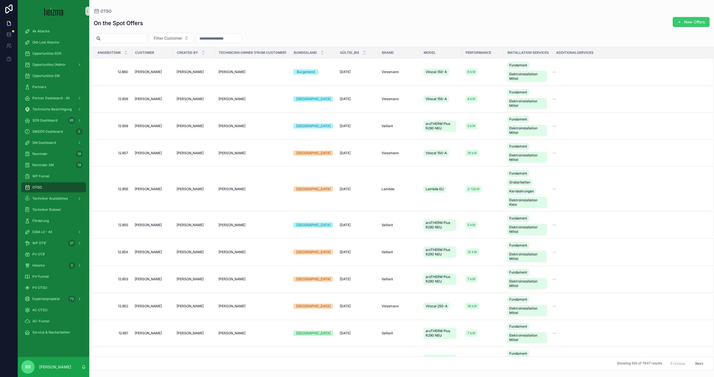
click at [681, 24] on span "scrollable content" at bounding box center [679, 22] width 4 height 4
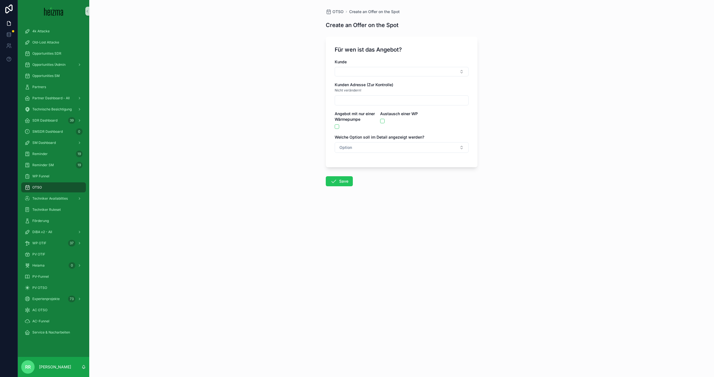
click at [365, 77] on div "Kunde Kunden Adresse (Zur Kontrolle) Nicht verändern! Angebot mit nur einer Wär…" at bounding box center [402, 108] width 134 height 99
click at [376, 71] on button "Select Button" at bounding box center [402, 71] width 134 height 9
type input "*********"
click at [365, 94] on div "[PERSON_NAME]" at bounding box center [401, 93] width 131 height 9
type input "**********"
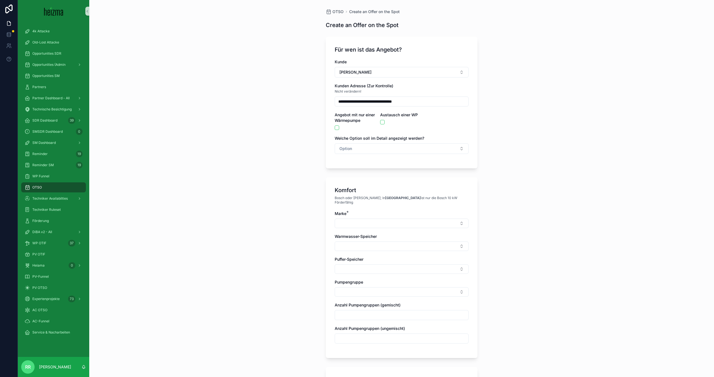
click at [302, 116] on div "**********" at bounding box center [401, 188] width 625 height 377
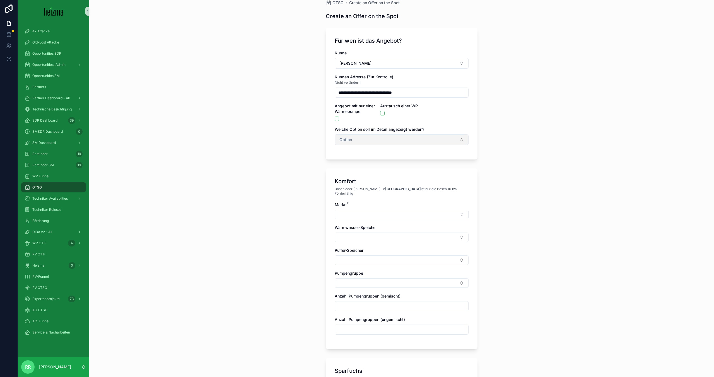
click at [361, 142] on button "Option" at bounding box center [402, 139] width 134 height 11
click at [306, 158] on div "**********" at bounding box center [401, 179] width 625 height 377
click at [337, 118] on button "scrollable content" at bounding box center [337, 119] width 4 height 4
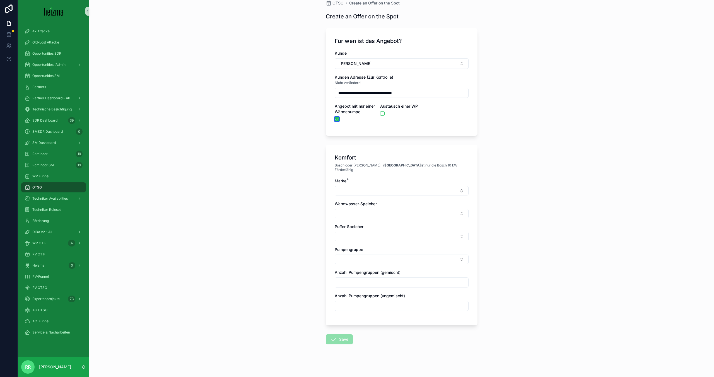
scroll to position [7, 0]
click at [365, 203] on label "Warmwasser-Speicher" at bounding box center [356, 205] width 42 height 6
click at [375, 190] on button "Select Button" at bounding box center [402, 191] width 134 height 9
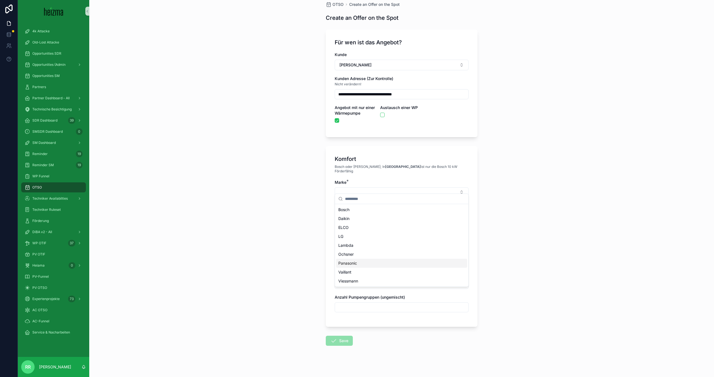
click at [358, 261] on div "Panasonic" at bounding box center [401, 263] width 131 height 9
click at [355, 229] on div "Warmwasser-Speicher" at bounding box center [402, 234] width 134 height 17
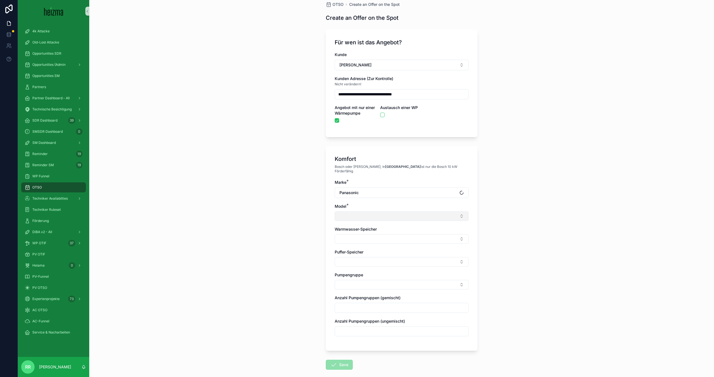
click at [372, 211] on button "Select Button" at bounding box center [402, 215] width 134 height 9
click at [380, 271] on div "AQUAREA M-Gen" at bounding box center [401, 269] width 131 height 9
click at [270, 228] on div "**********" at bounding box center [401, 181] width 625 height 377
click at [371, 236] on button "Select Button" at bounding box center [402, 240] width 134 height 9
click at [360, 278] on div "20 kW" at bounding box center [401, 276] width 131 height 9
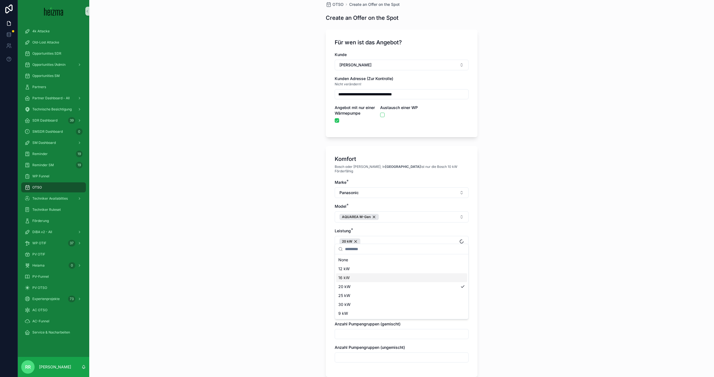
drag, startPoint x: 295, startPoint y: 260, endPoint x: 334, endPoint y: 267, distance: 40.0
click at [295, 260] on div "**********" at bounding box center [401, 181] width 625 height 377
click at [345, 267] on div "Marke * Panasonic Model * AQUAREA M-Gen Leistung * 20 kW Warmwasser-Speicher Pu…" at bounding box center [402, 274] width 134 height 189
click at [350, 264] on button "Select Button" at bounding box center [402, 264] width 134 height 9
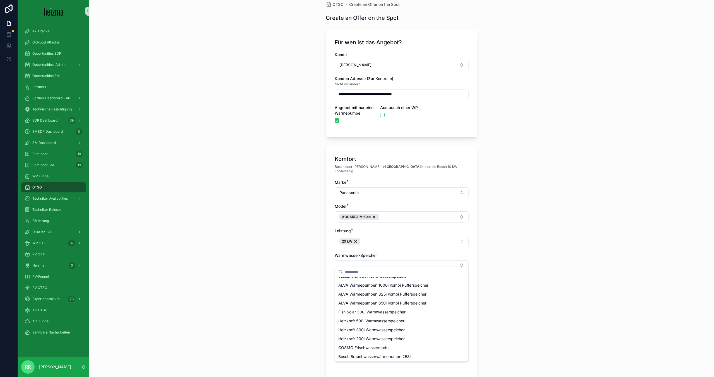
scroll to position [151, 0]
click at [377, 301] on span "Heizkraft 300l Warmwasserspeicher" at bounding box center [371, 302] width 66 height 6
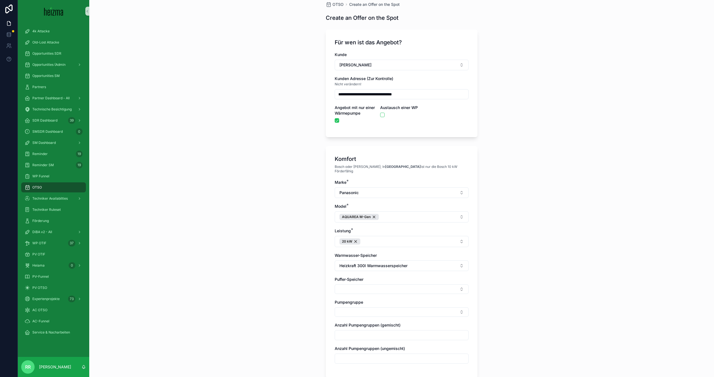
click at [368, 277] on div "Puffer-Speicher" at bounding box center [402, 280] width 134 height 6
click at [367, 287] on button "Select Button" at bounding box center [402, 288] width 134 height 9
click at [371, 359] on span "Heizkraft 200l Pufferspeicher" at bounding box center [365, 361] width 54 height 6
click at [370, 309] on button "Select Button" at bounding box center [402, 312] width 134 height 9
click at [375, 333] on div "Ungemischt" at bounding box center [401, 330] width 131 height 9
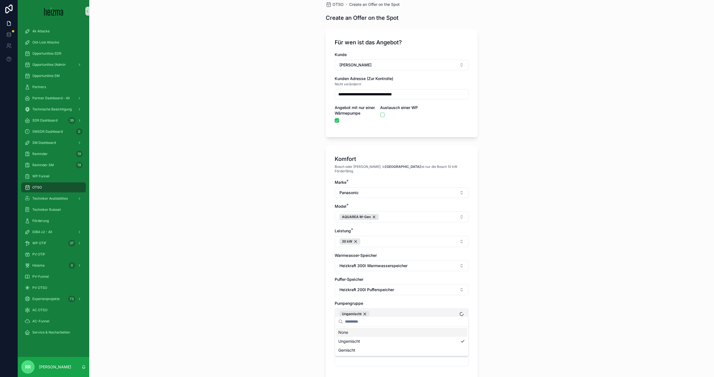
click at [396, 313] on button "Ungemischt" at bounding box center [402, 313] width 134 height 11
drag, startPoint x: 364, startPoint y: 348, endPoint x: 365, endPoint y: 342, distance: 5.3
click at [364, 348] on div "Gemischt" at bounding box center [401, 350] width 131 height 9
click at [291, 316] on div "**********" at bounding box center [401, 181] width 625 height 377
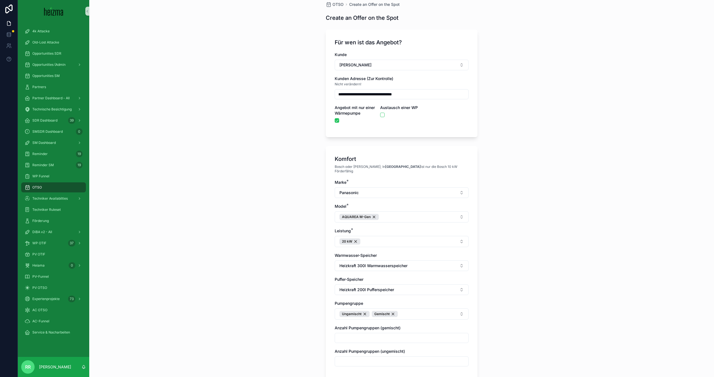
click at [357, 334] on input "scrollable content" at bounding box center [401, 338] width 133 height 8
type input "*"
click at [355, 356] on div "scrollable content" at bounding box center [402, 361] width 134 height 10
click at [338, 358] on input "scrollable content" at bounding box center [401, 362] width 133 height 8
type input "*"
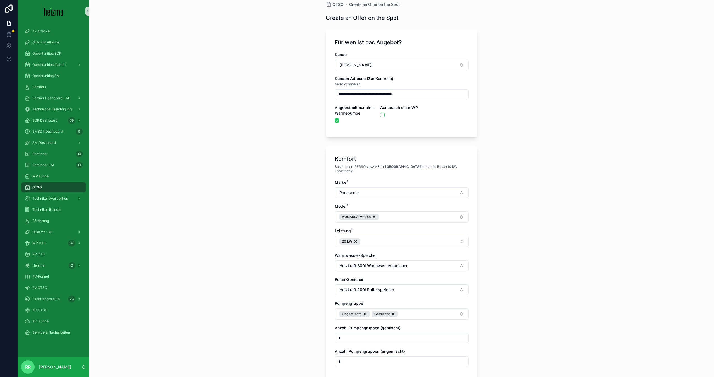
click at [298, 326] on div "**********" at bounding box center [401, 181] width 625 height 377
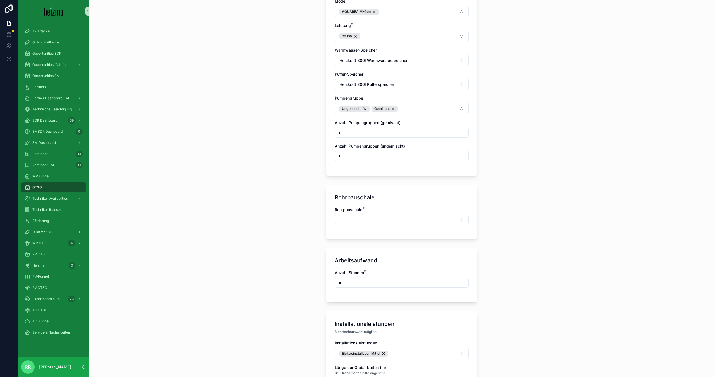
scroll to position [190, 0]
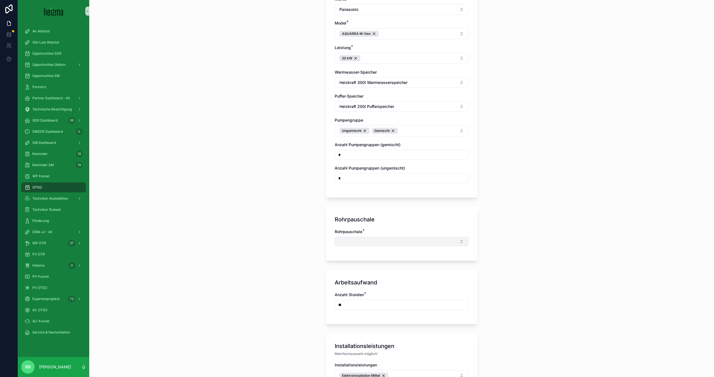
click at [383, 237] on button "Select Button" at bounding box center [402, 241] width 134 height 9
click at [354, 293] on div "Mittel" at bounding box center [401, 294] width 131 height 9
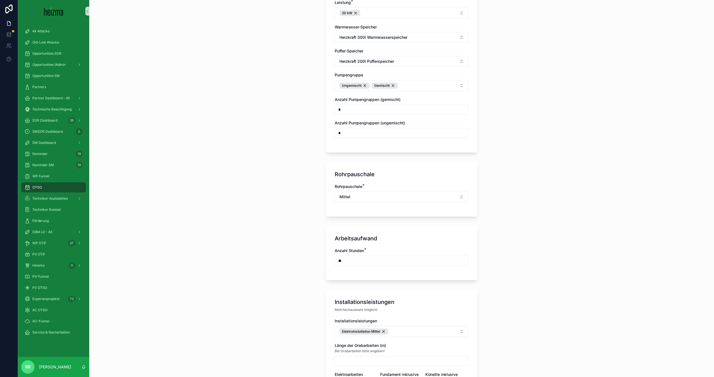
scroll to position [275, 0]
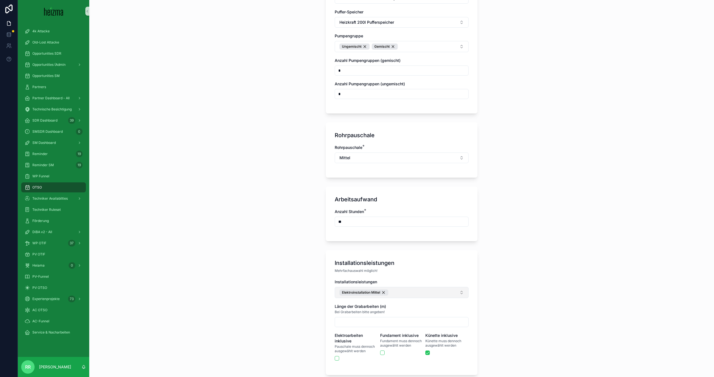
click at [402, 288] on button "Elektroinstallation Mittel" at bounding box center [402, 292] width 134 height 11
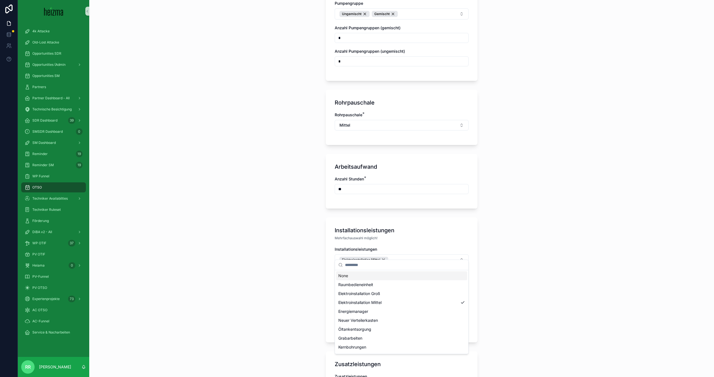
scroll to position [316, 0]
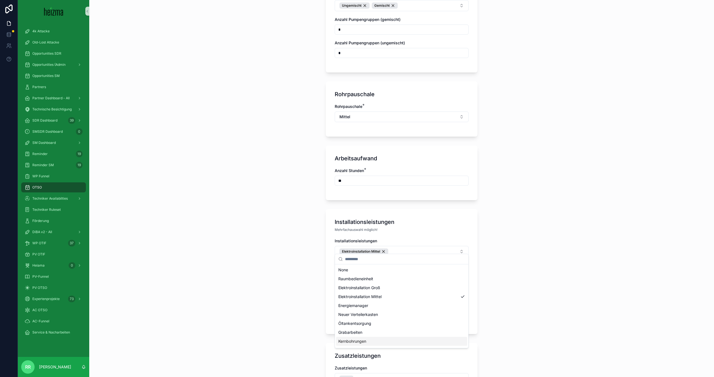
click at [353, 339] on span "Kernbohrungen" at bounding box center [352, 342] width 28 height 6
click at [271, 285] on div "**********" at bounding box center [401, 188] width 625 height 377
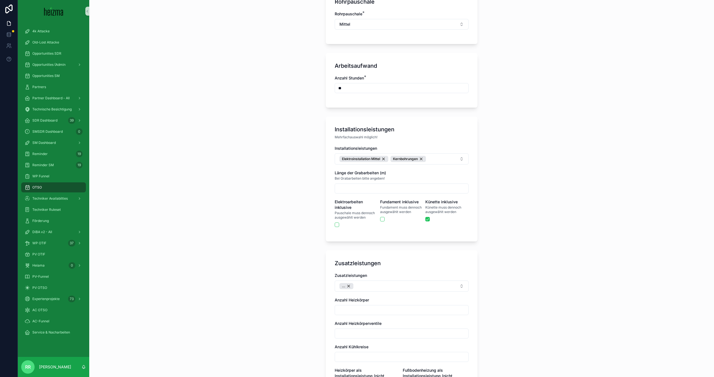
scroll to position [433, 0]
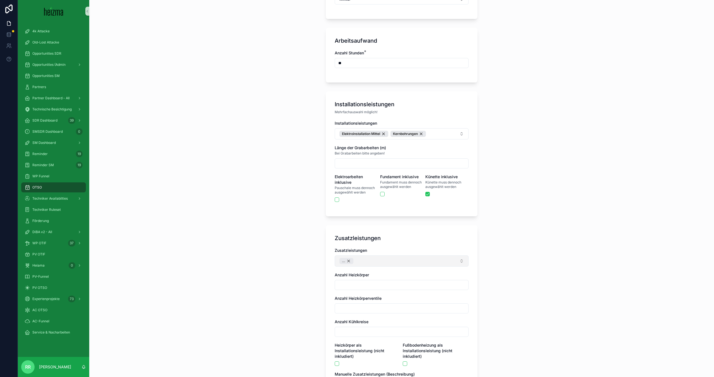
click at [349, 258] on div "..." at bounding box center [346, 261] width 14 height 6
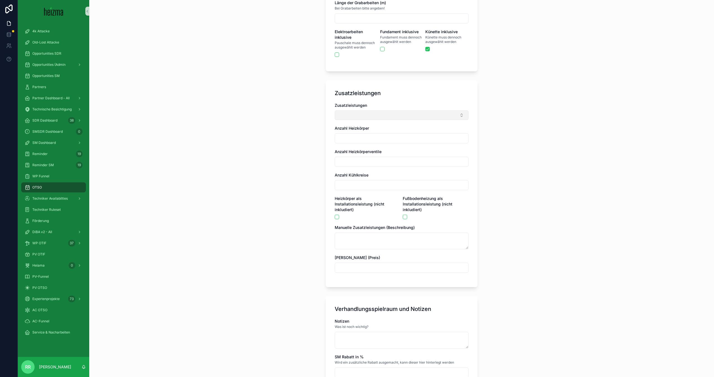
scroll to position [691, 0]
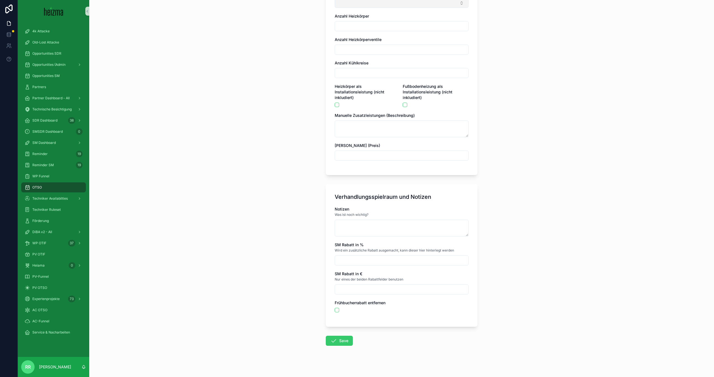
click at [340, 336] on button "Save" at bounding box center [339, 341] width 27 height 10
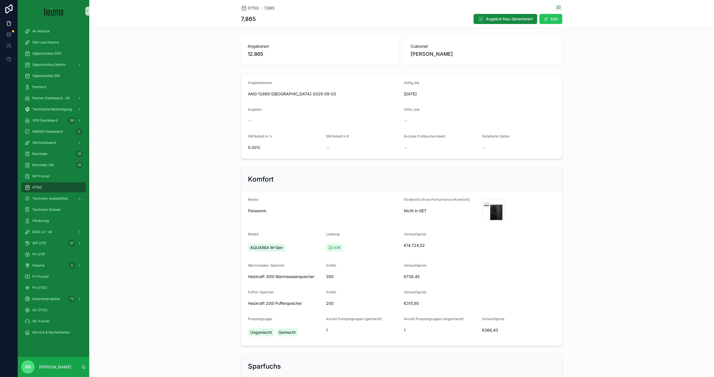
click at [68, 190] on div "OTSO" at bounding box center [54, 187] width 58 height 9
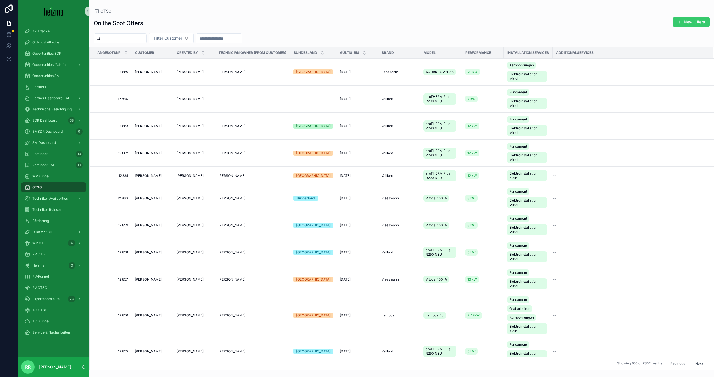
click at [686, 21] on button "New Offers" at bounding box center [691, 22] width 37 height 10
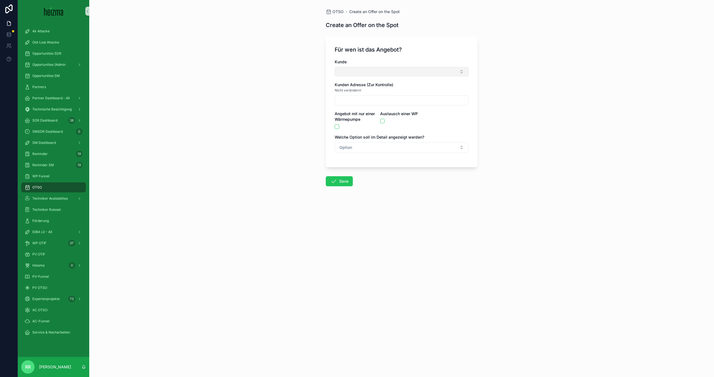
click at [387, 70] on button "Select Button" at bounding box center [402, 71] width 134 height 9
type input "****"
click at [371, 92] on div "[PERSON_NAME]" at bounding box center [401, 93] width 131 height 9
type input "**********"
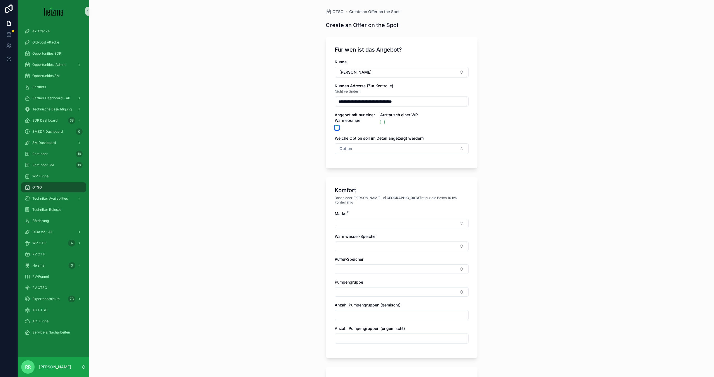
click at [336, 128] on button "scrollable content" at bounding box center [337, 128] width 4 height 4
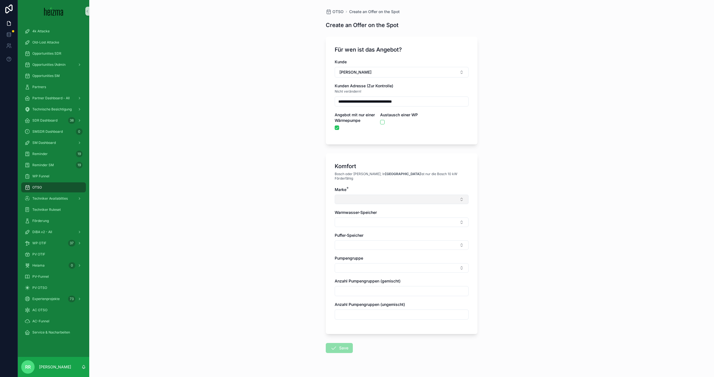
click at [358, 196] on button "Select Button" at bounding box center [402, 199] width 134 height 9
click at [358, 255] on div "Lambda" at bounding box center [401, 252] width 131 height 9
click at [356, 221] on button "Select Button" at bounding box center [402, 223] width 134 height 9
click at [357, 245] on div "Lambda EU" at bounding box center [401, 240] width 133 height 11
click at [357, 243] on span "Lambda EU" at bounding box center [348, 241] width 21 height 6
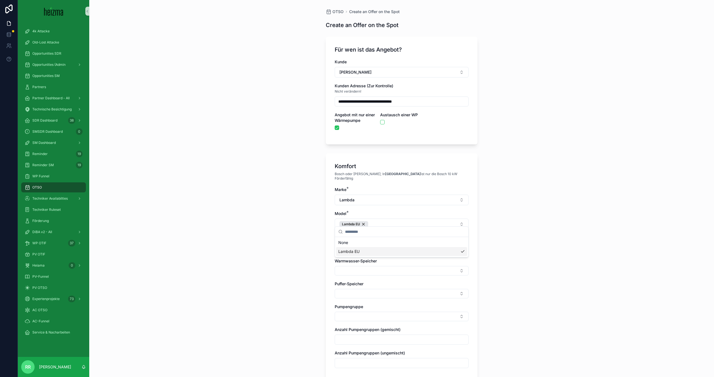
drag, startPoint x: 305, startPoint y: 250, endPoint x: 349, endPoint y: 246, distance: 44.7
click at [306, 250] on div "**********" at bounding box center [401, 188] width 625 height 377
click at [356, 245] on button "Select Button" at bounding box center [402, 247] width 134 height 9
click at [362, 302] on div "5-25kW" at bounding box center [401, 301] width 131 height 9
drag, startPoint x: 281, startPoint y: 251, endPoint x: 301, endPoint y: 254, distance: 19.9
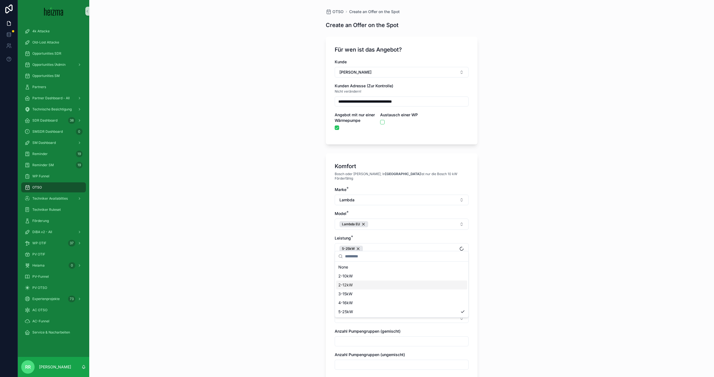
click at [282, 251] on div "**********" at bounding box center [401, 188] width 625 height 377
click at [359, 274] on div "Marke * Lambda Model * Lambda EU Leistung * 5-25kW Warmwasser-Speicher Puffer-S…" at bounding box center [402, 281] width 134 height 189
click at [361, 269] on button "Select Button" at bounding box center [402, 272] width 134 height 9
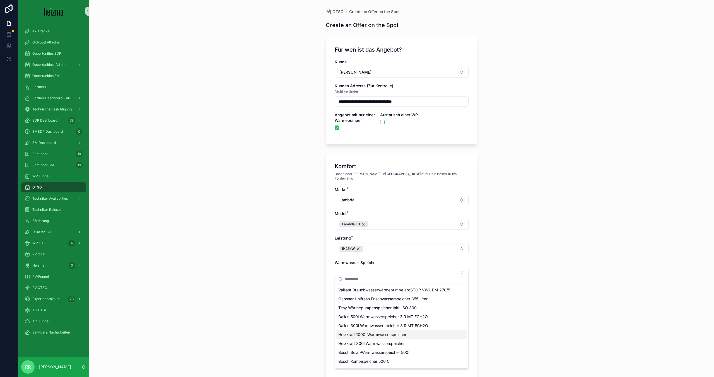
scroll to position [151, 0]
click at [383, 310] on span "Heizkraft 300l Warmwasserspeicher" at bounding box center [371, 309] width 66 height 6
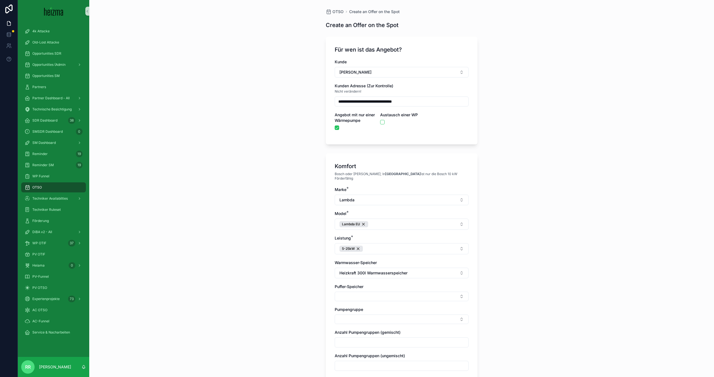
drag, startPoint x: 256, startPoint y: 270, endPoint x: 288, endPoint y: 272, distance: 31.3
click at [256, 270] on div "**********" at bounding box center [401, 188] width 625 height 377
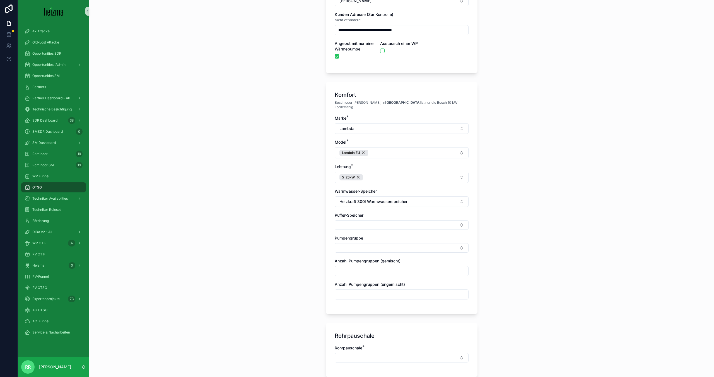
scroll to position [116, 0]
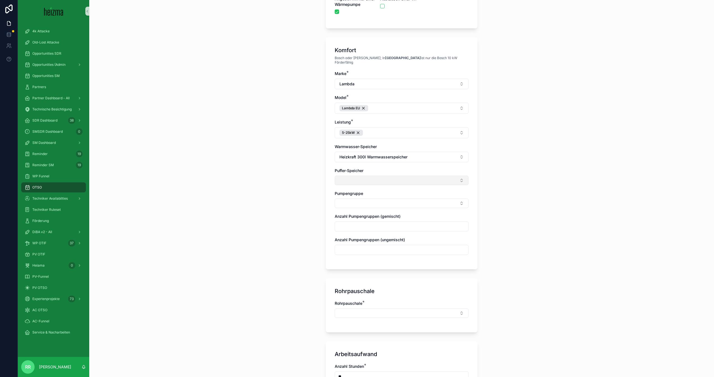
click at [384, 176] on button "Select Button" at bounding box center [402, 180] width 134 height 9
click at [372, 253] on span "Heizkraft 200l Pufferspeicher" at bounding box center [365, 252] width 54 height 6
click at [346, 200] on button "Select Button" at bounding box center [402, 204] width 134 height 9
click at [351, 223] on span "Ungemischt" at bounding box center [349, 222] width 22 height 6
click at [354, 242] on span "Gemischt" at bounding box center [346, 242] width 17 height 6
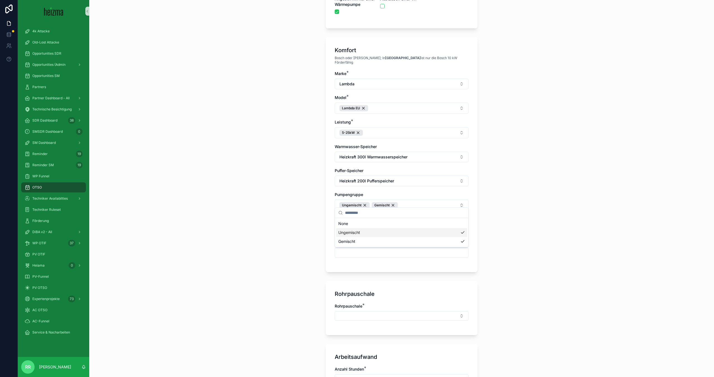
drag, startPoint x: 296, startPoint y: 205, endPoint x: 313, endPoint y: 212, distance: 17.7
click at [297, 205] on div "**********" at bounding box center [401, 72] width 625 height 377
click at [347, 225] on input "scrollable content" at bounding box center [401, 229] width 133 height 8
type input "*"
click at [345, 249] on input "scrollable content" at bounding box center [401, 253] width 133 height 8
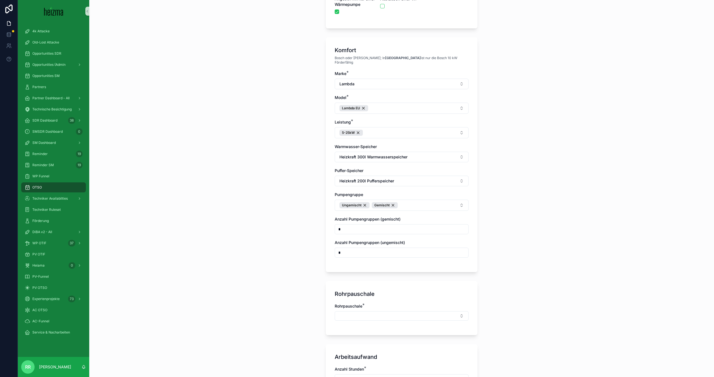
type input "*"
click at [317, 239] on div "**********" at bounding box center [401, 72] width 625 height 377
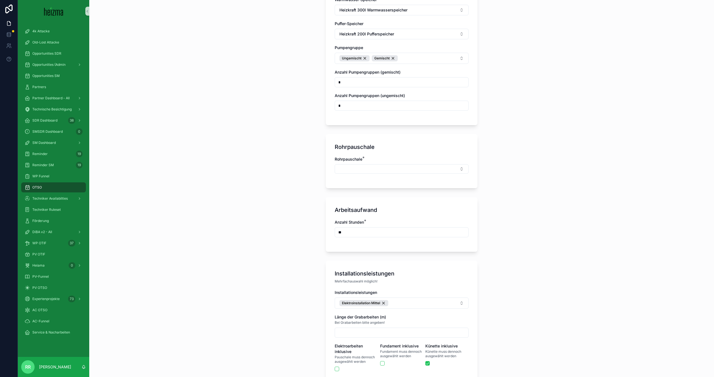
scroll to position [269, 0]
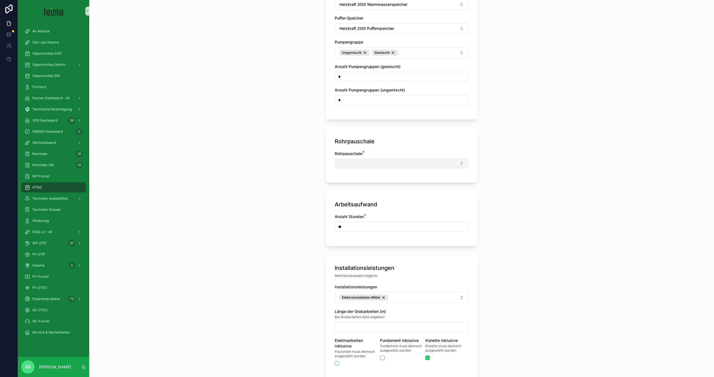
click at [375, 160] on button "Select Button" at bounding box center [402, 163] width 134 height 9
click at [350, 215] on div "Mittel" at bounding box center [401, 216] width 131 height 9
click at [281, 172] on div "**********" at bounding box center [401, 188] width 625 height 377
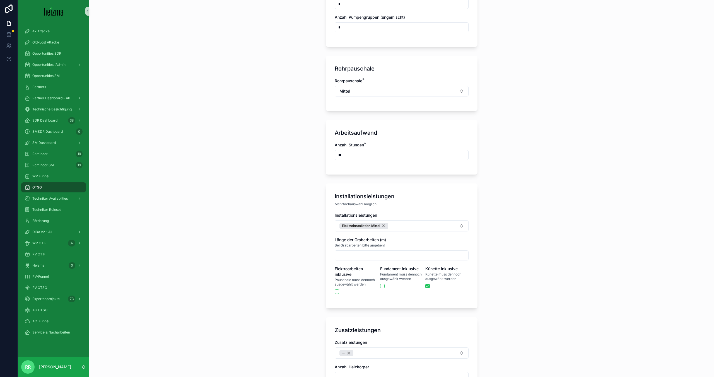
scroll to position [373, 0]
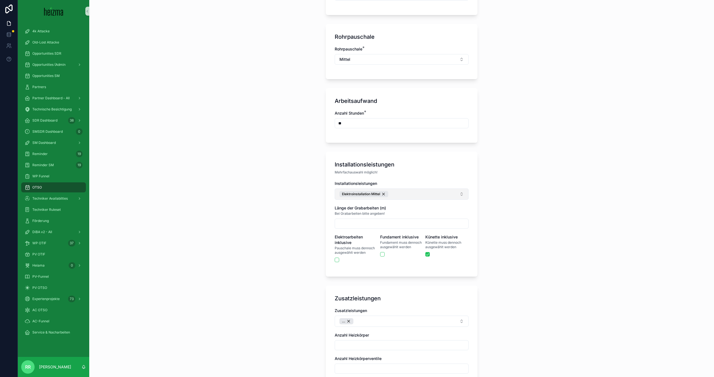
click at [423, 192] on button "Elektroinstallation Mittel" at bounding box center [402, 194] width 134 height 11
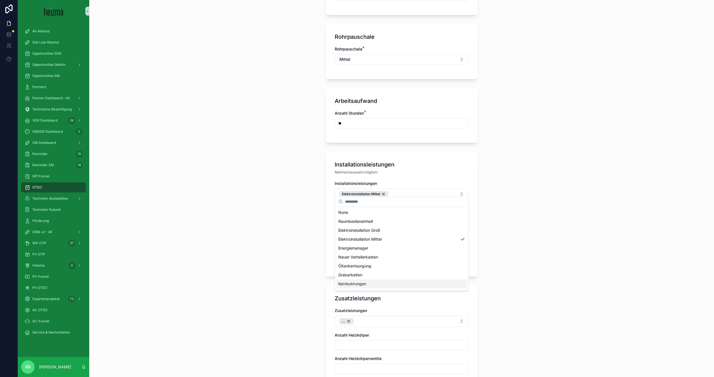
click at [361, 286] on span "Kernbohrungen" at bounding box center [352, 284] width 28 height 6
click at [290, 216] on div "**********" at bounding box center [401, 188] width 625 height 377
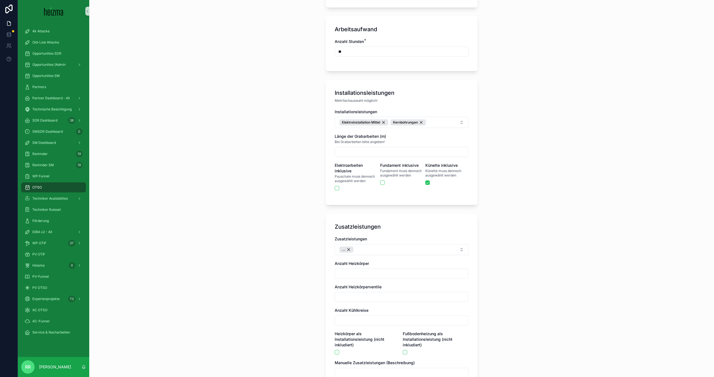
scroll to position [475, 0]
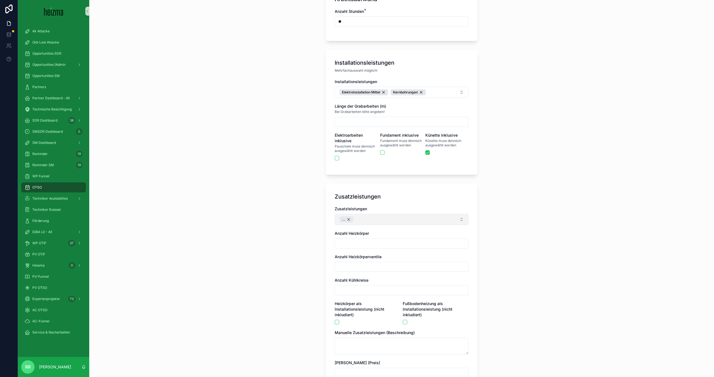
click at [348, 216] on div "..." at bounding box center [346, 219] width 14 height 6
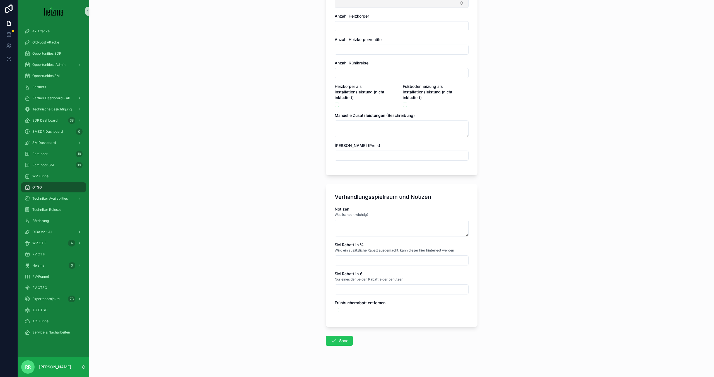
scroll to position [689, 0]
click at [341, 341] on button "Save" at bounding box center [339, 342] width 27 height 10
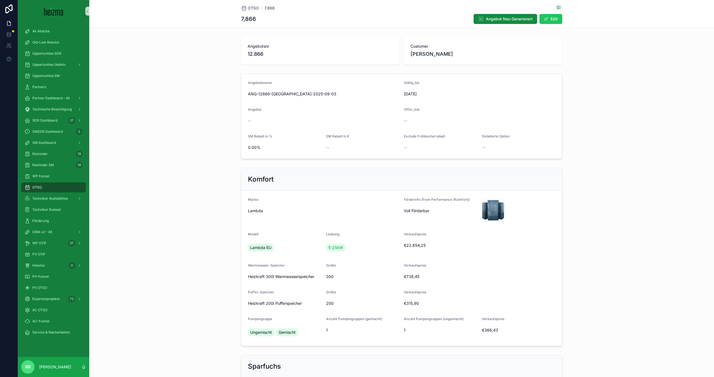
click at [41, 187] on span "OTSO" at bounding box center [36, 187] width 9 height 4
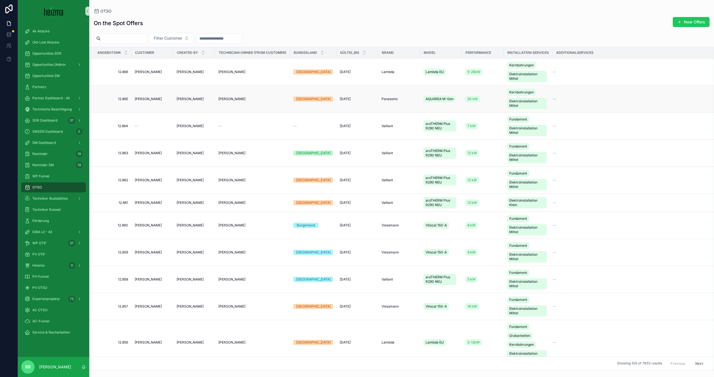
click at [144, 98] on span "[PERSON_NAME]" at bounding box center [148, 99] width 27 height 4
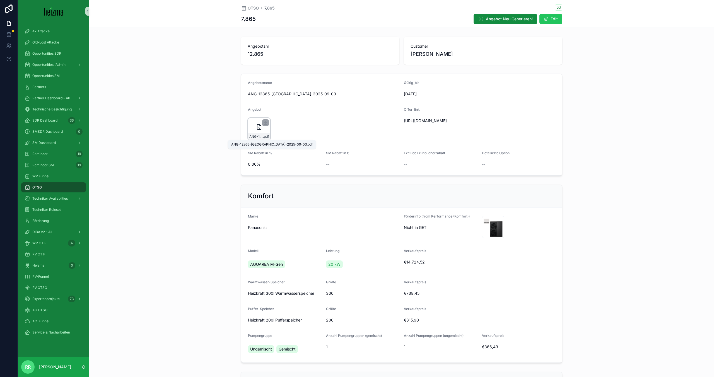
click at [260, 135] on span "ANG-12865-[GEOGRAPHIC_DATA]-2025-09-03" at bounding box center [256, 136] width 14 height 4
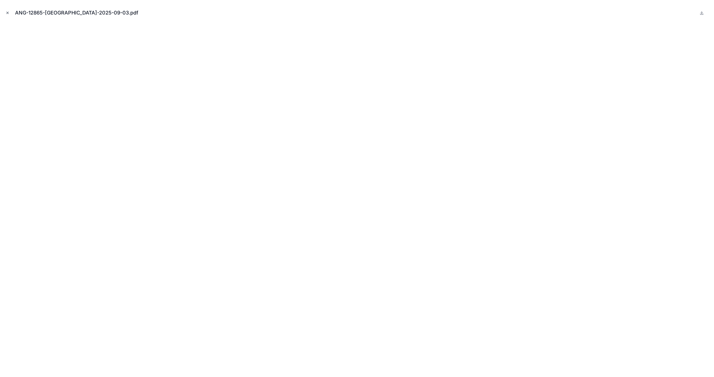
click at [7, 12] on icon "Close modal" at bounding box center [8, 13] width 4 height 4
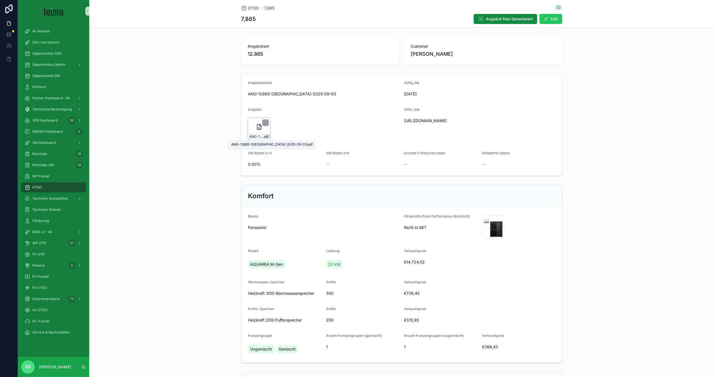
click at [266, 135] on span ".pdf" at bounding box center [266, 136] width 6 height 4
